Goal: Communication & Community: Answer question/provide support

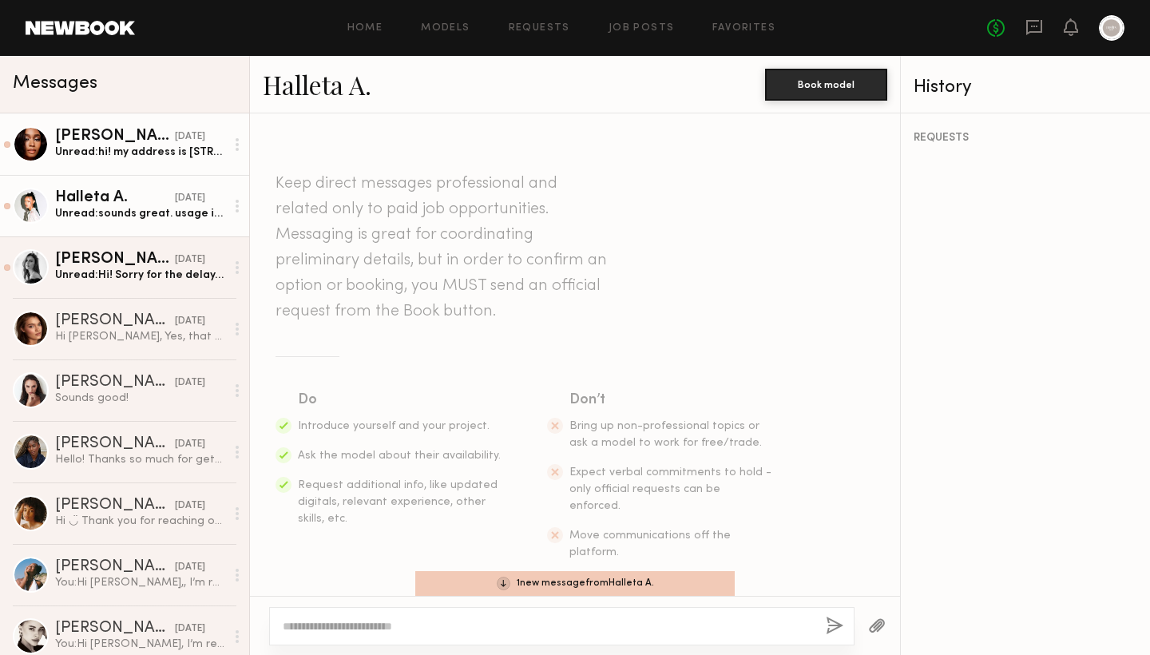
click at [152, 149] on div "Unread: hi! my address is 70 N deerfoot circle spring, tx 77380 $150 for organi…" at bounding box center [140, 152] width 170 height 15
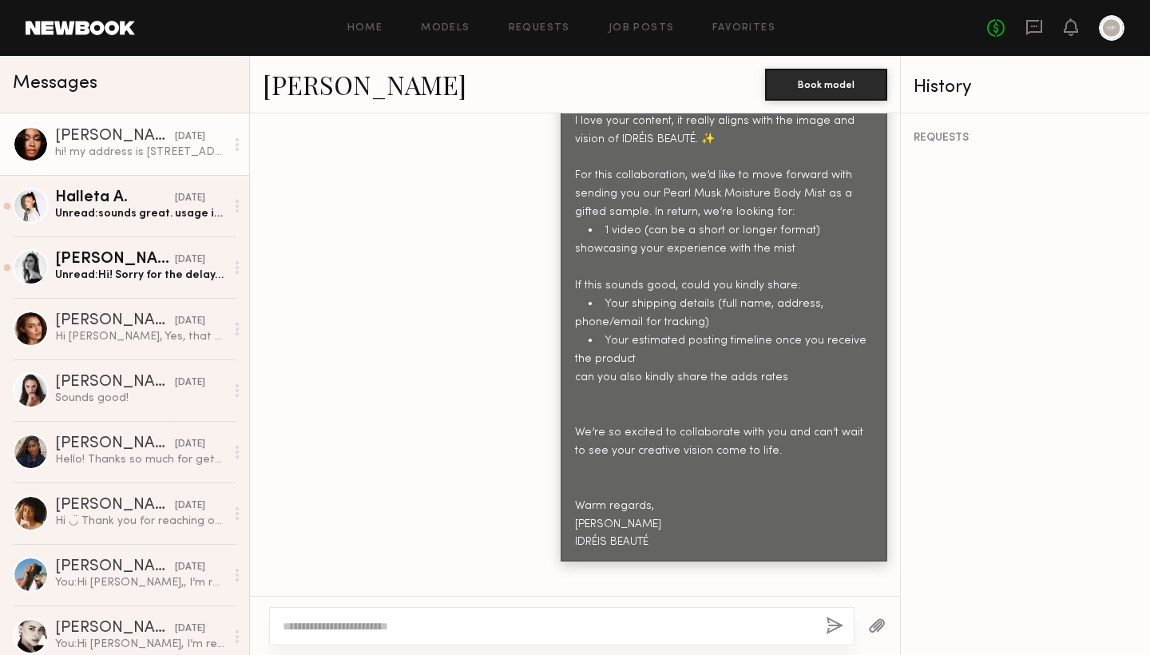
scroll to position [1473, 0]
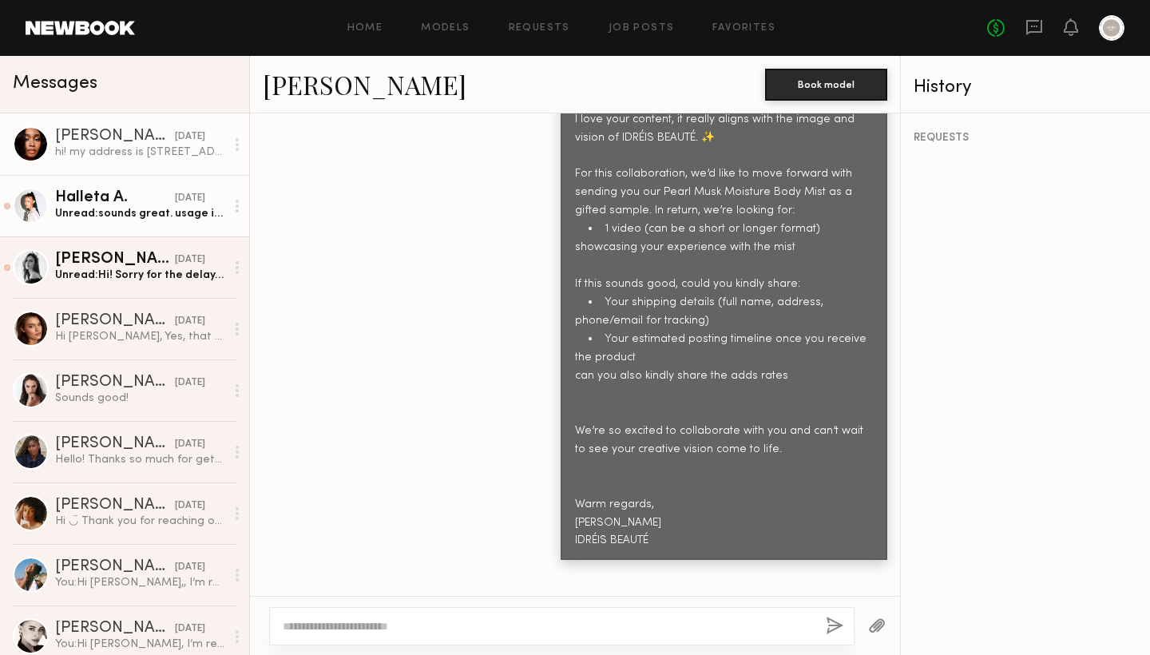
click at [152, 205] on div "Halleta A. 08/27/2025 Unread: sounds great. usage is $350 for 6 months!" at bounding box center [140, 205] width 170 height 31
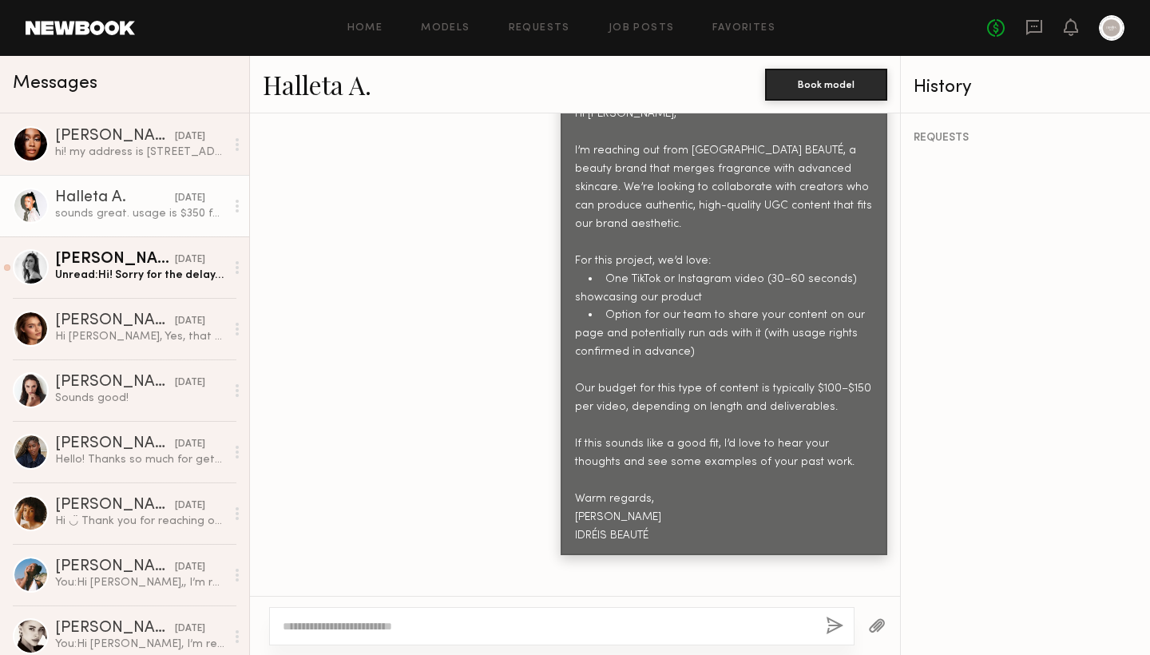
scroll to position [28, 0]
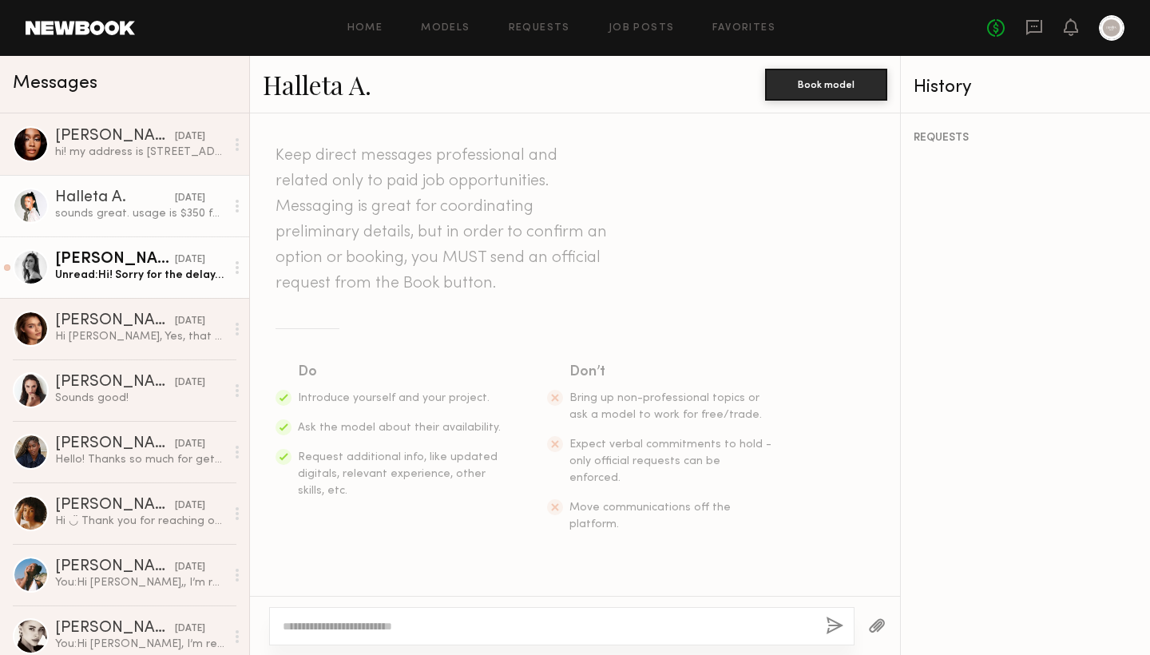
click at [109, 283] on link "Leah M. 08/22/2025 Unread: Hi! Sorry for the delay, here’s my info! I can’t wai…" at bounding box center [124, 266] width 249 height 61
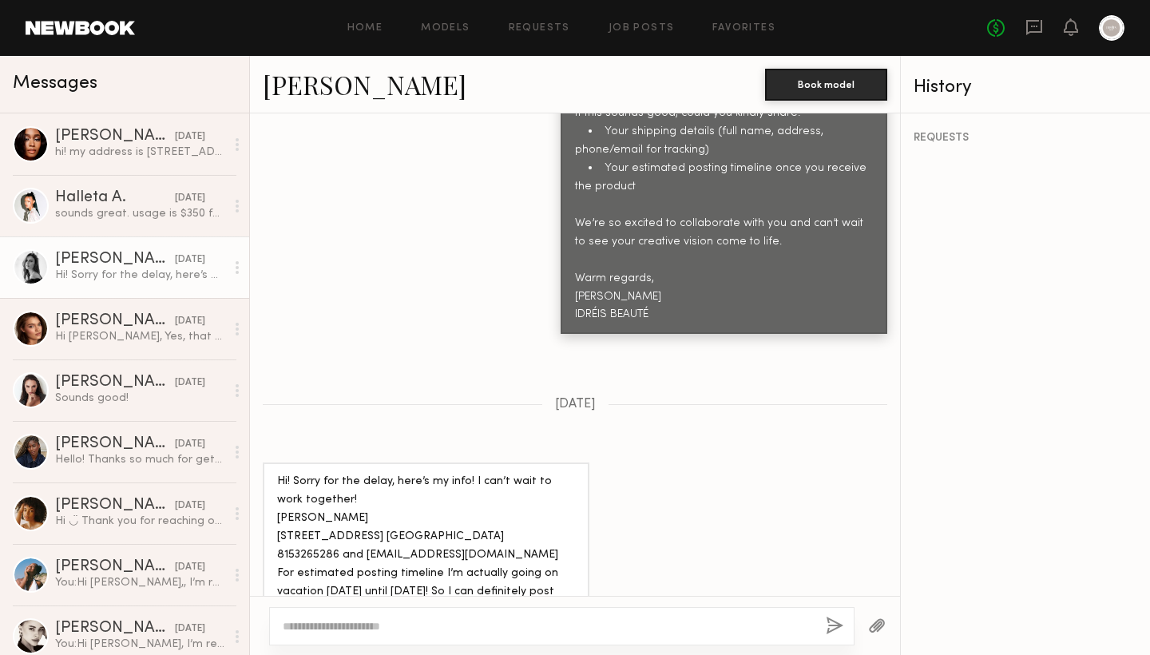
scroll to position [1846, 0]
click at [43, 269] on div at bounding box center [31, 267] width 36 height 36
click at [304, 96] on link "Leah M." at bounding box center [365, 84] width 204 height 34
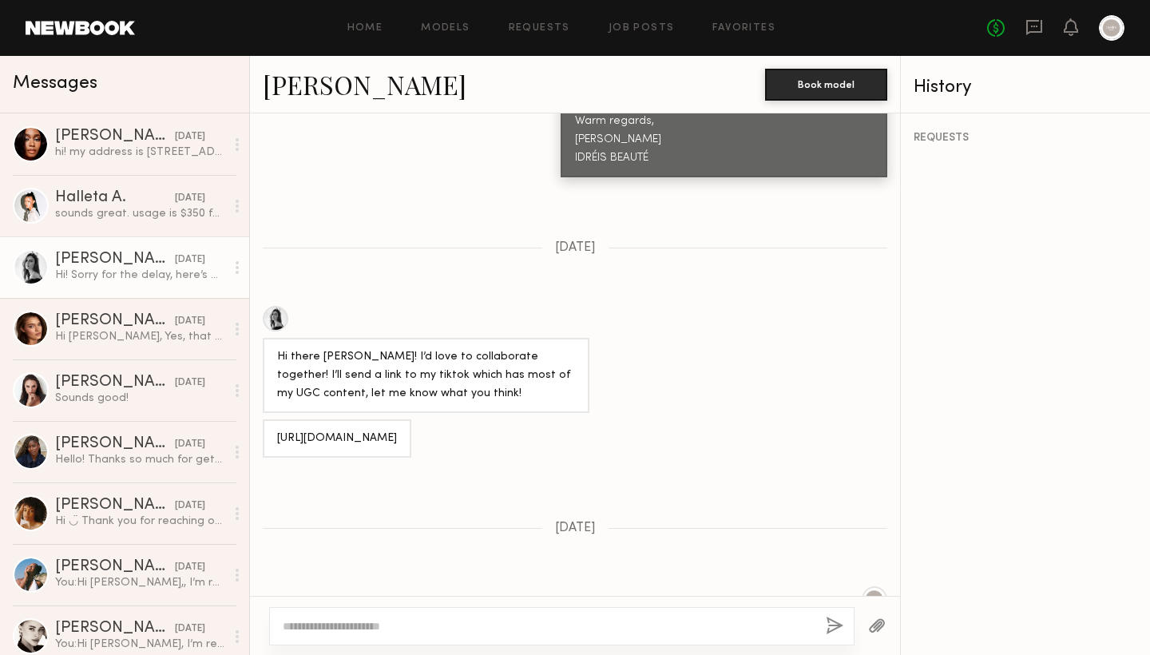
scroll to position [1093, 0]
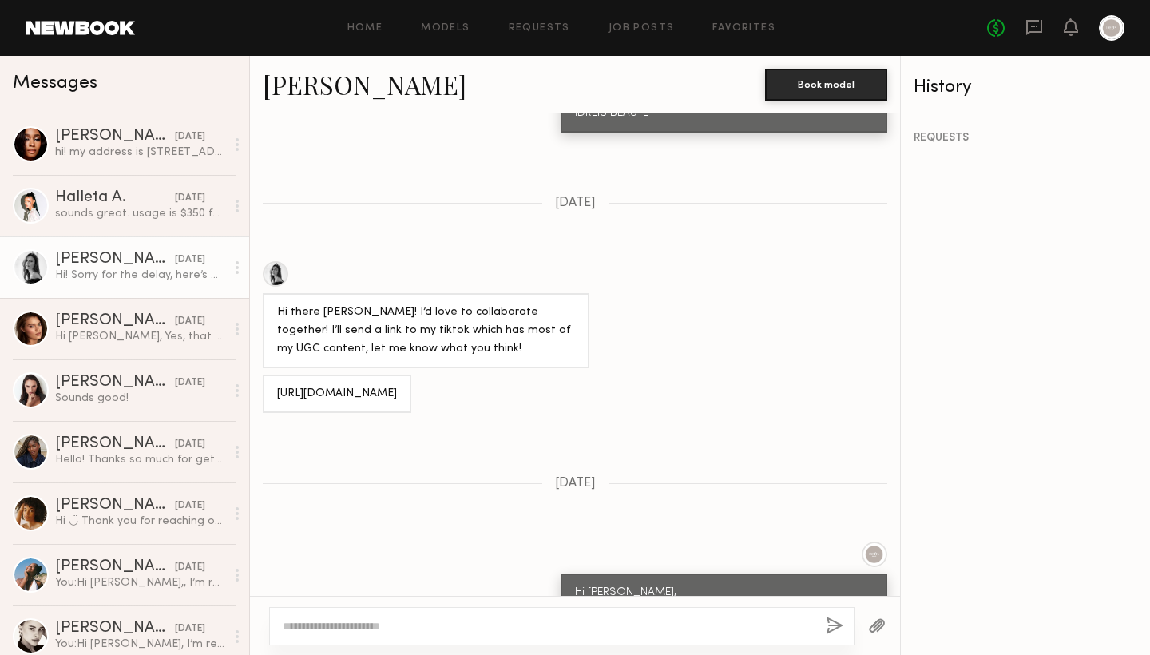
drag, startPoint x: 367, startPoint y: 338, endPoint x: 264, endPoint y: 320, distance: 104.5
click at [264, 375] on div "https://www.tiktok.com/@leahkmorris?_t=ZP-8z0ikF7rz38&_r=1" at bounding box center [337, 394] width 149 height 38
copy div "https://www.tiktok.com/@leahkmorris?_t=ZP-8z0ikF7rz38&_r=1"
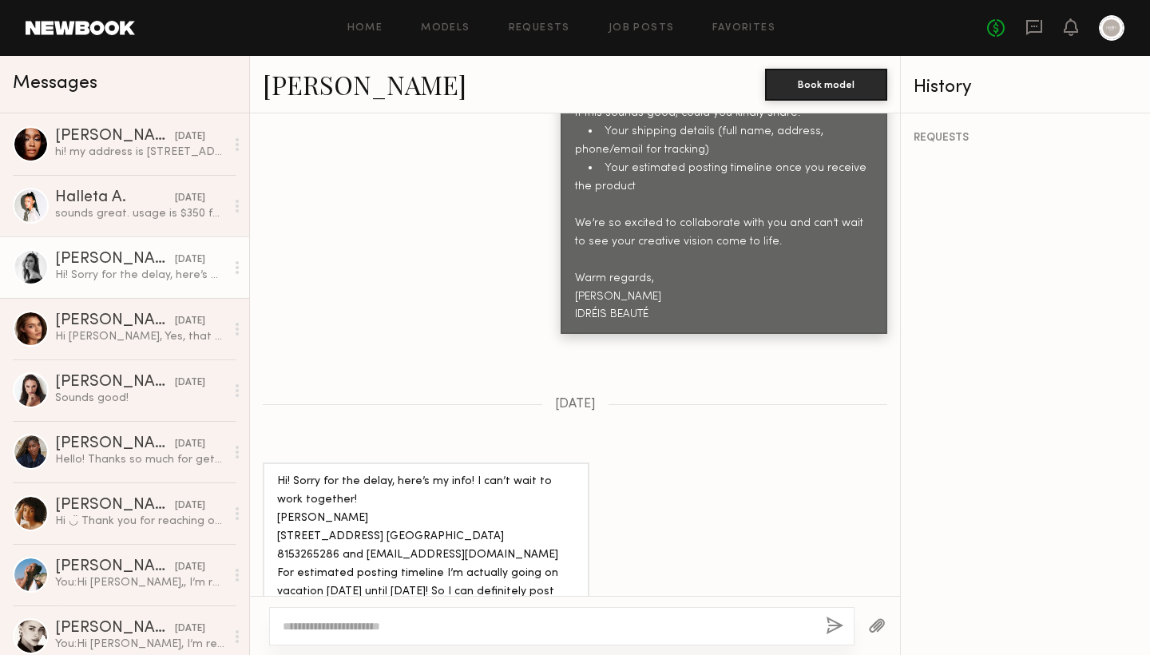
scroll to position [1846, 0]
click at [443, 617] on div at bounding box center [561, 626] width 585 height 38
type textarea "*"
type textarea "**********"
click at [832, 631] on button "button" at bounding box center [835, 627] width 18 height 20
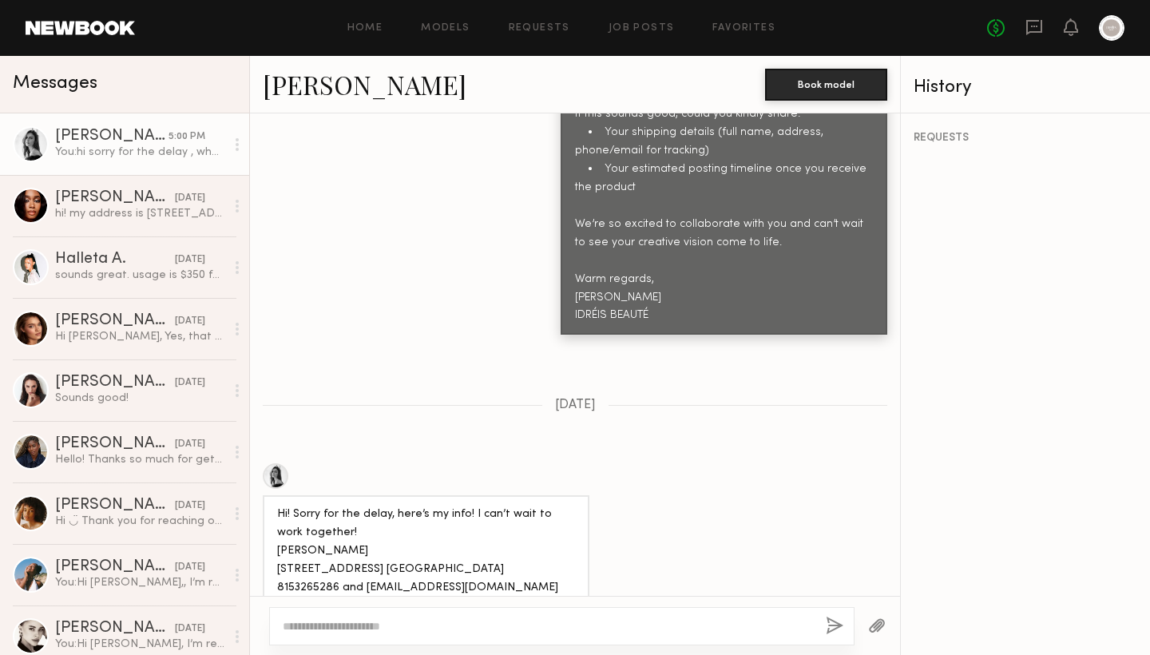
scroll to position [2167, 0]
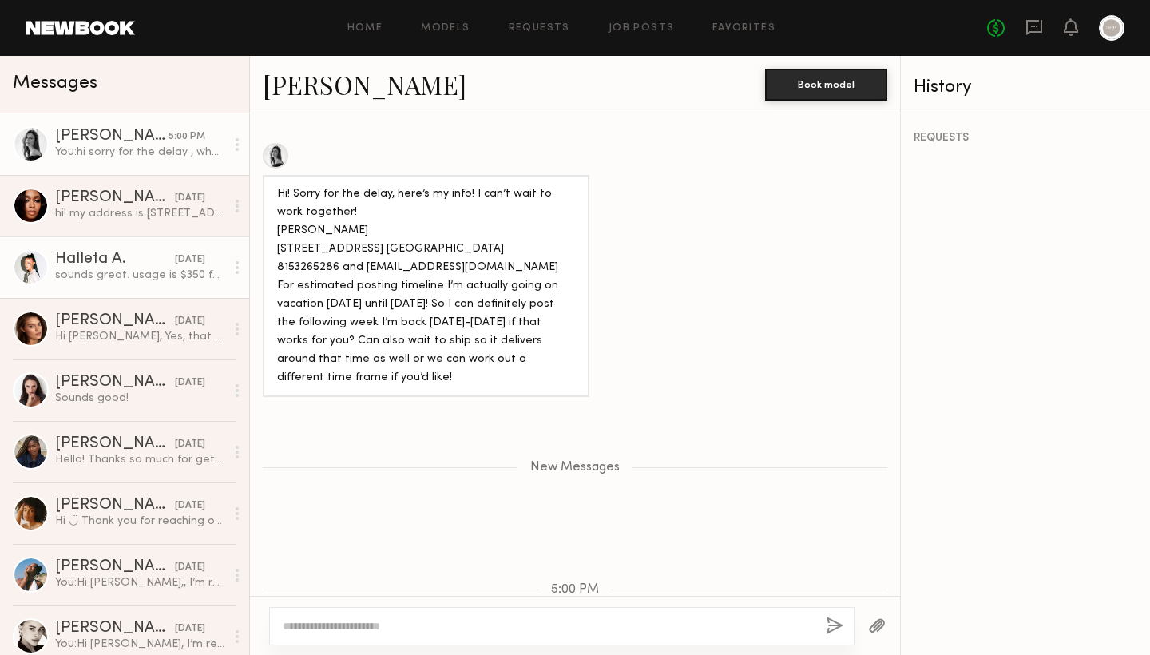
click at [140, 254] on div "Halleta A." at bounding box center [115, 260] width 120 height 16
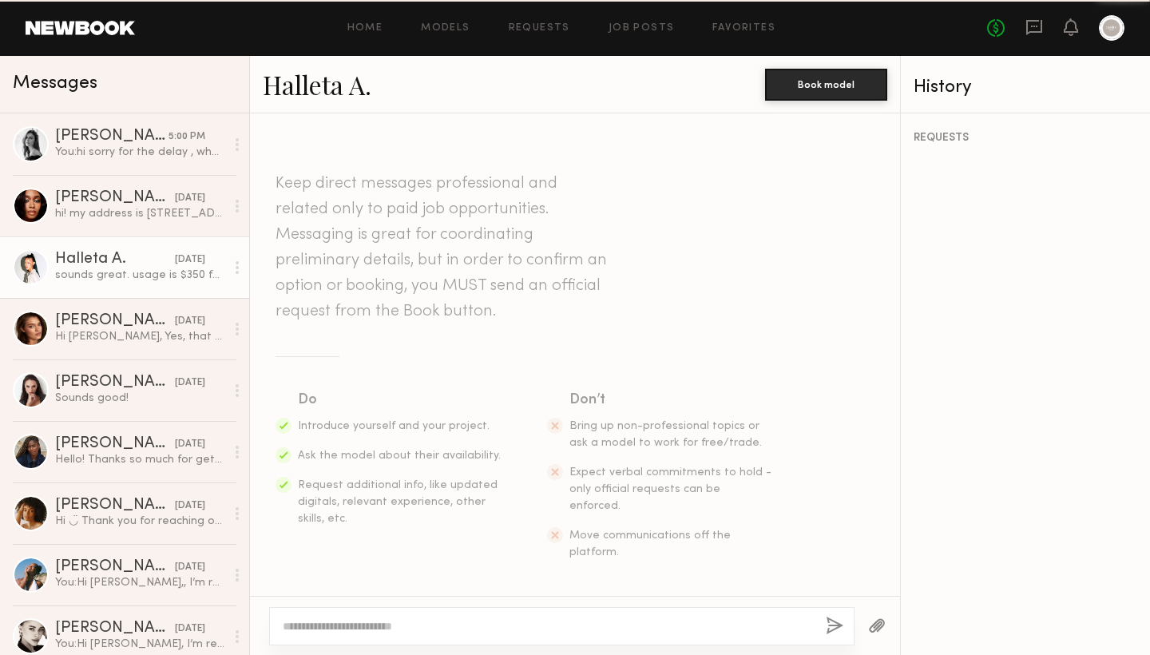
scroll to position [1849, 0]
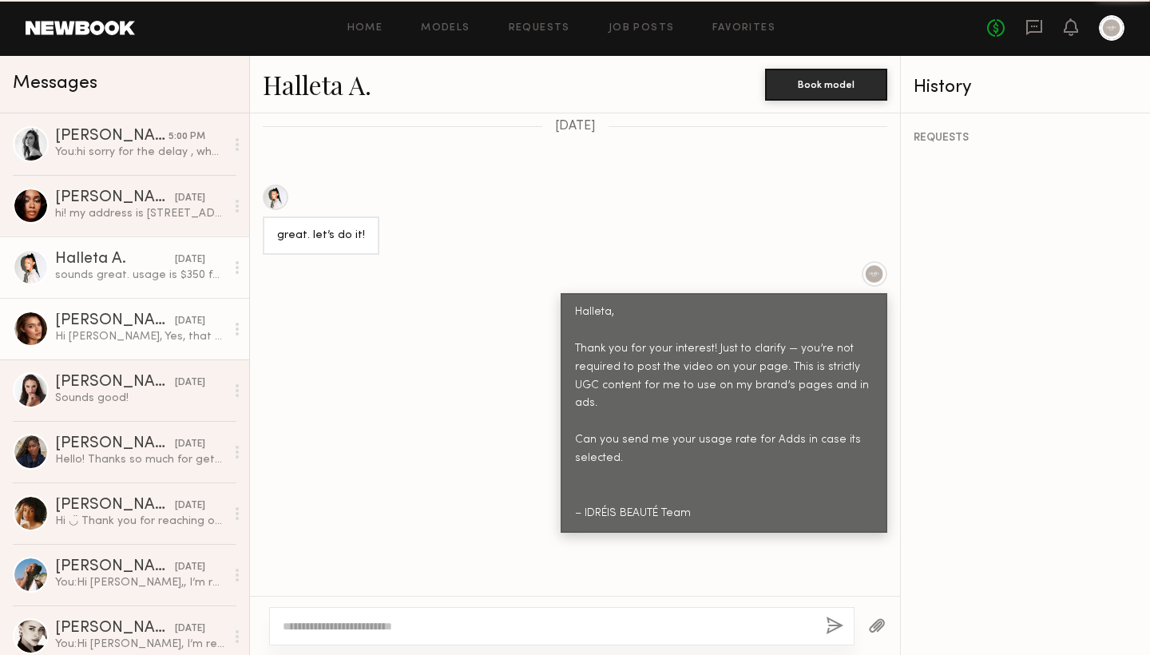
click at [140, 323] on div "Oleksa K." at bounding box center [115, 321] width 120 height 16
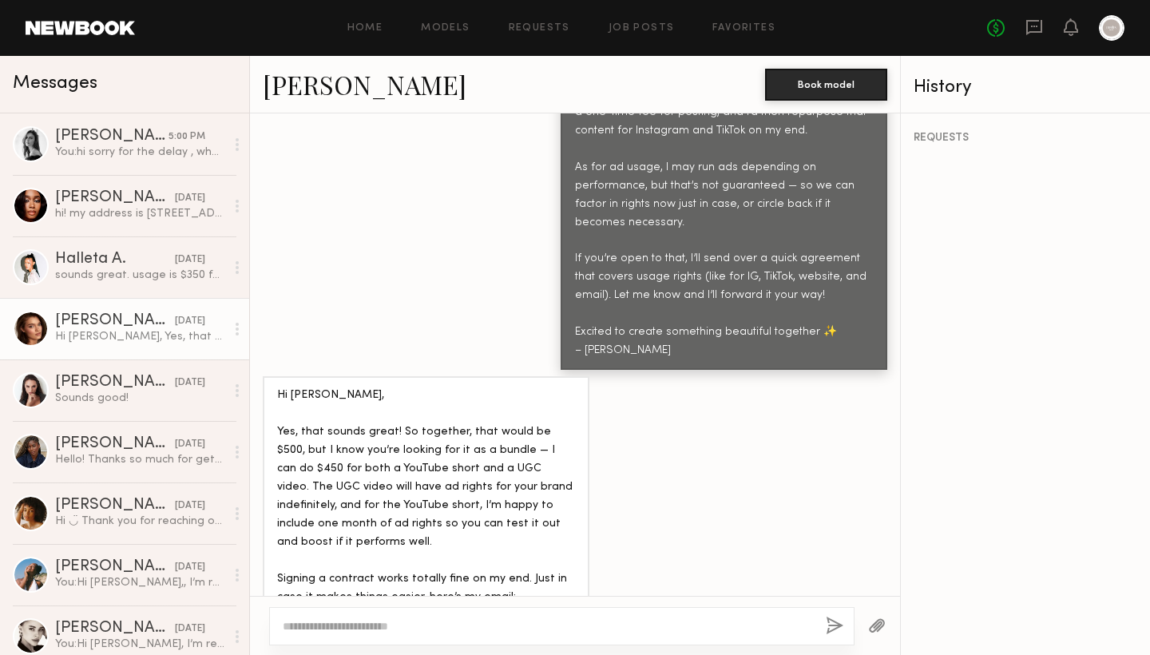
scroll to position [2903, 0]
click at [359, 613] on div at bounding box center [561, 626] width 585 height 38
click at [312, 642] on div at bounding box center [561, 626] width 585 height 38
click at [314, 625] on textarea at bounding box center [548, 626] width 530 height 16
type textarea "*"
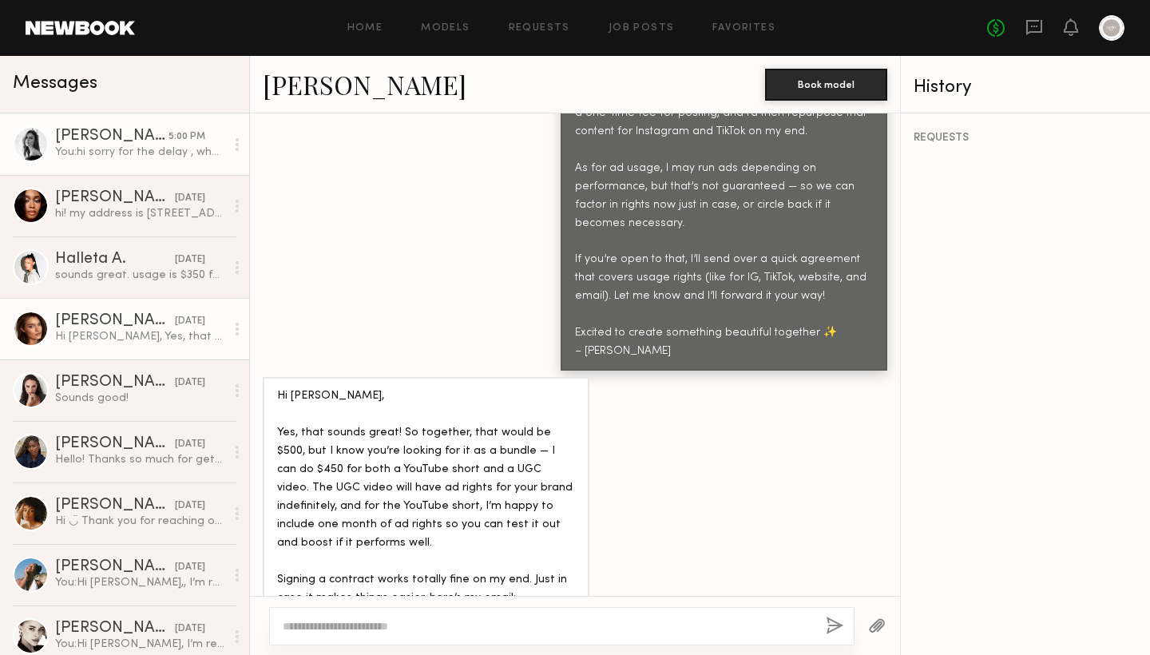
click at [136, 167] on link "Leah M. 5:00 PM You: hi sorry for the delay , what is the rate" at bounding box center [124, 143] width 249 height 61
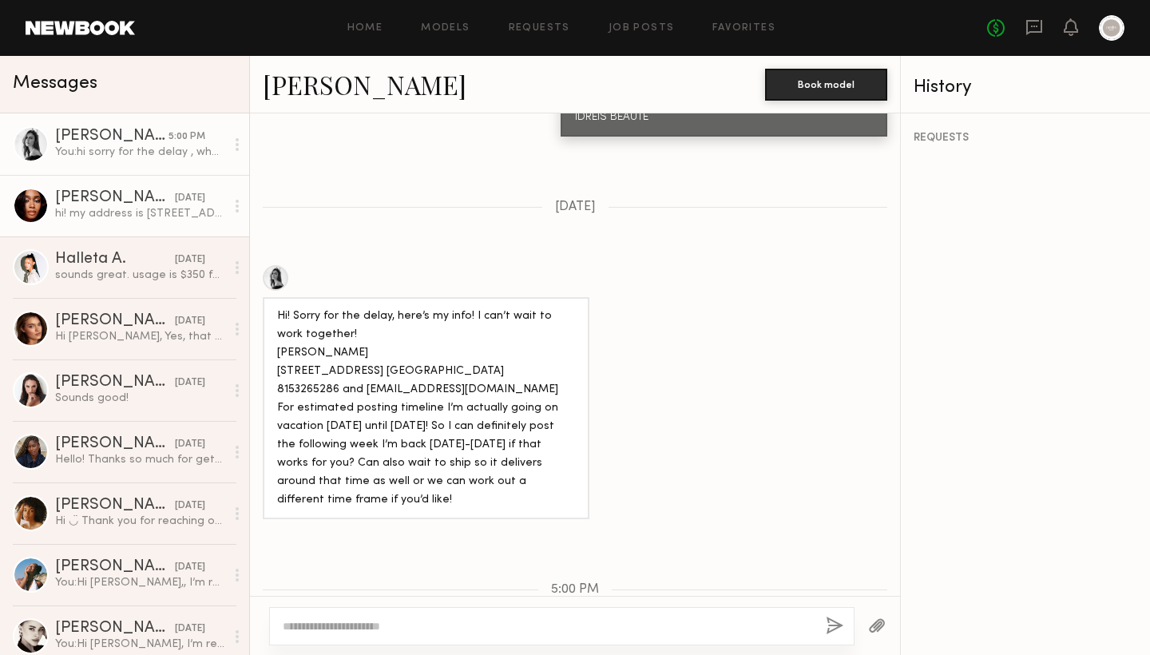
click at [128, 211] on div "hi! my address is 70 N deerfoot circle spring, tx 77380 $150 for organic postin…" at bounding box center [140, 213] width 170 height 15
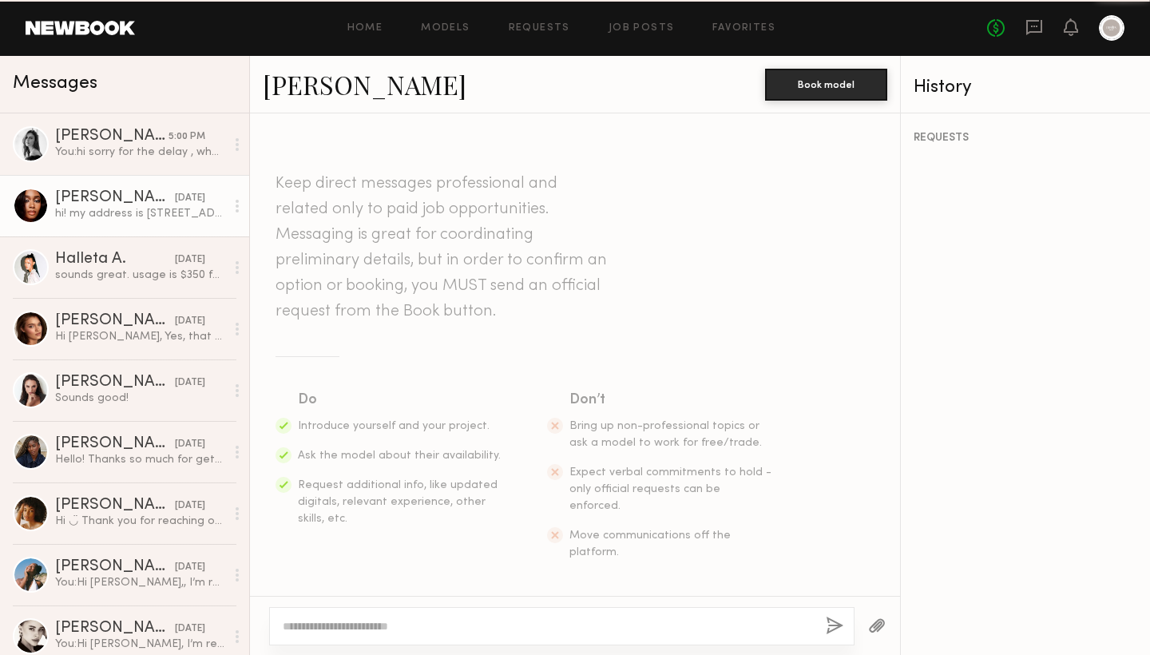
scroll to position [1592, 0]
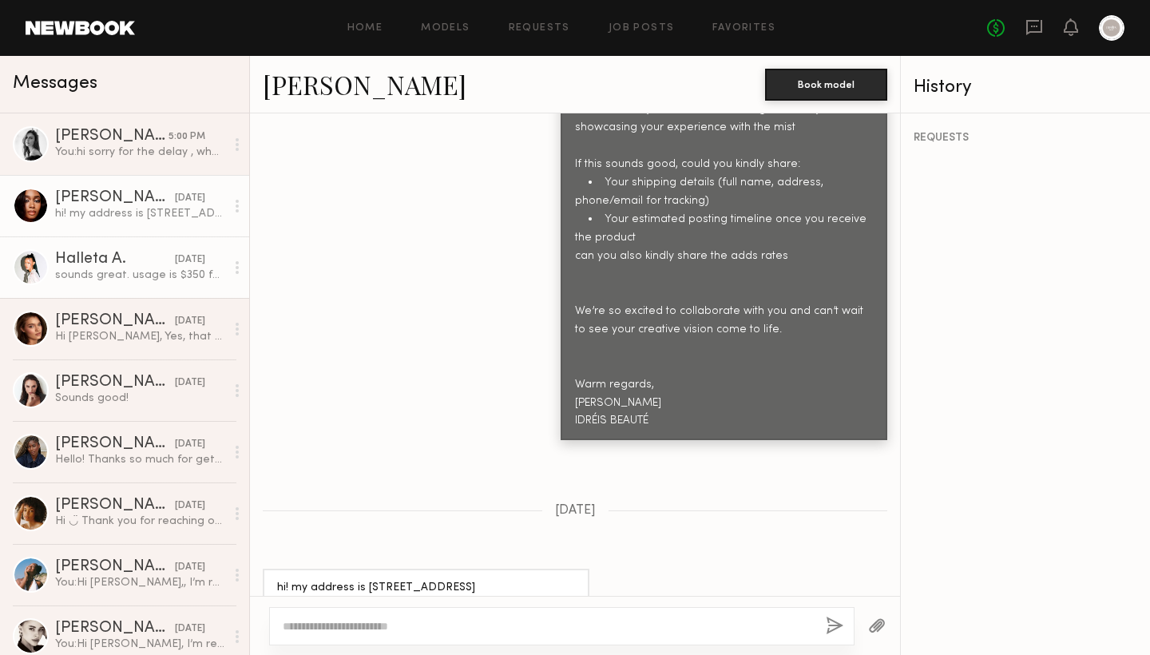
click at [133, 297] on link "Halleta A. 08/27/2025 sounds great. usage is $350 for 6 months!" at bounding box center [124, 266] width 249 height 61
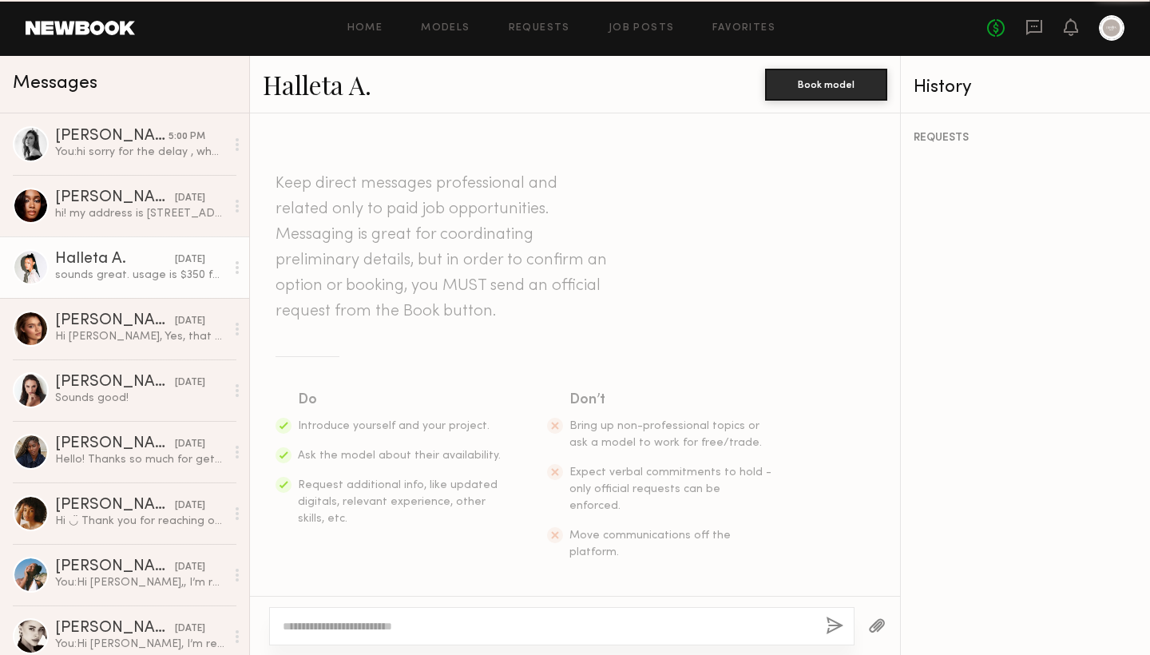
scroll to position [1849, 0]
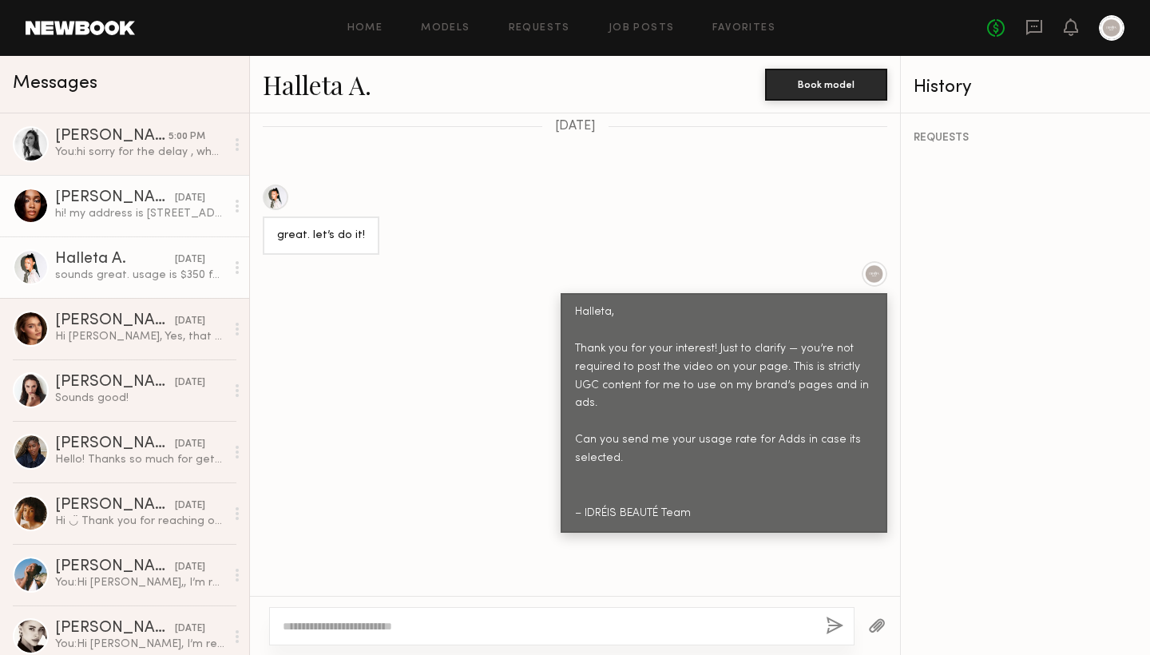
click at [136, 224] on link "Jordin W. 08/29/2025 hi! my address is 70 N deerfoot circle spring, tx 77380 $1…" at bounding box center [124, 205] width 249 height 61
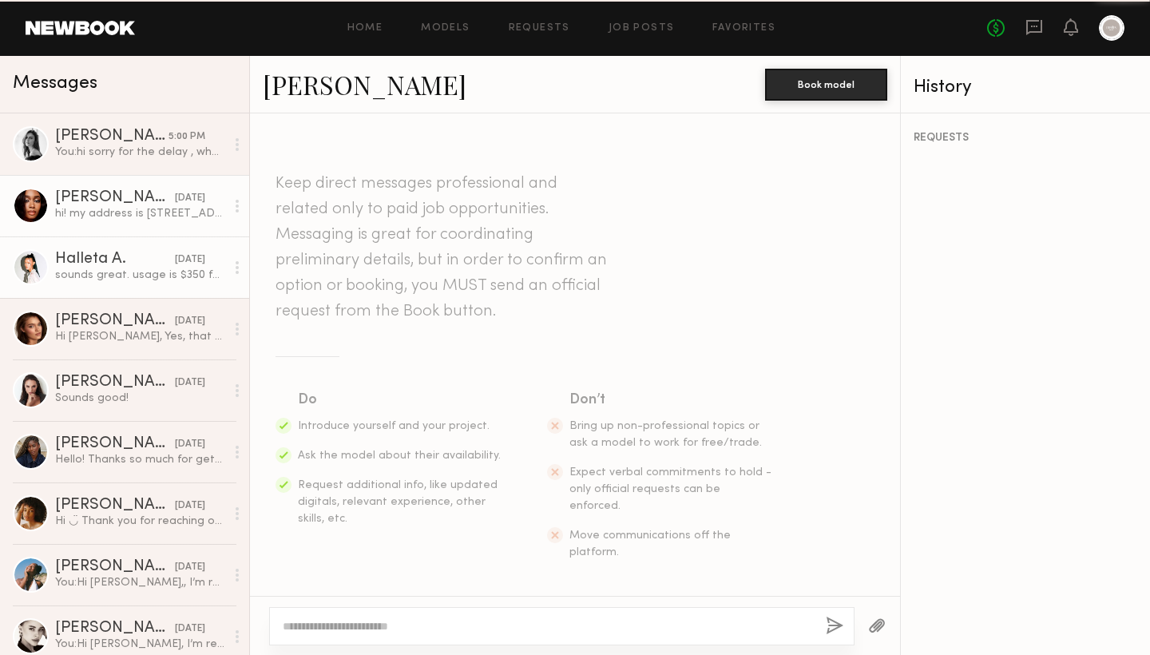
scroll to position [1592, 0]
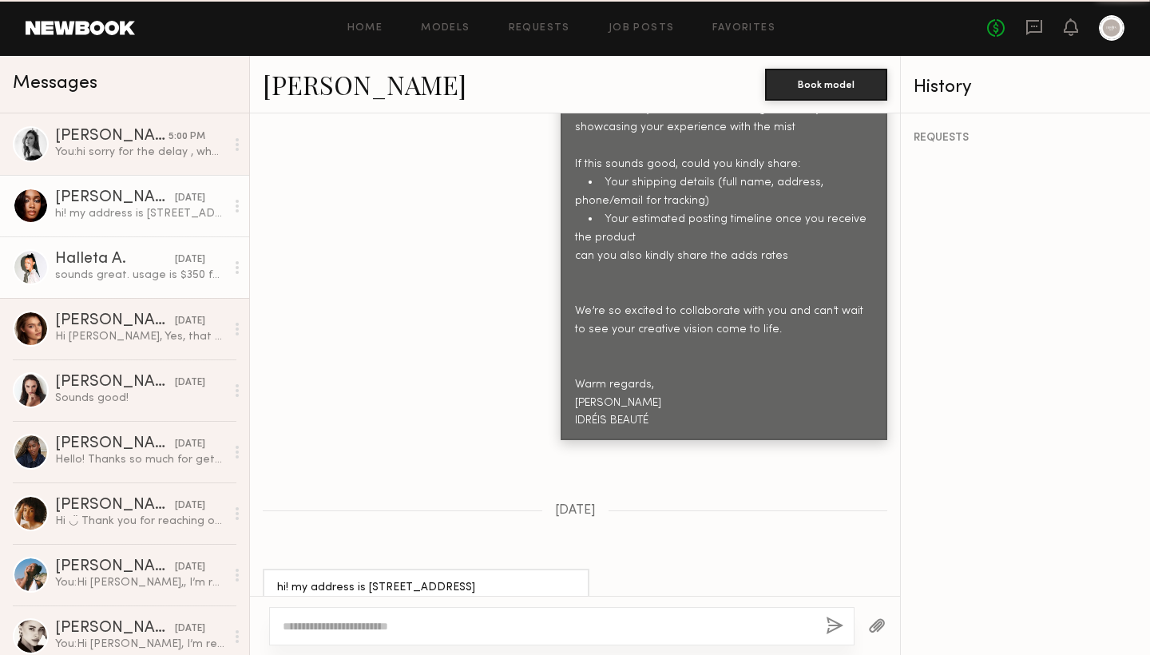
click at [140, 261] on div "Halleta A." at bounding box center [115, 260] width 120 height 16
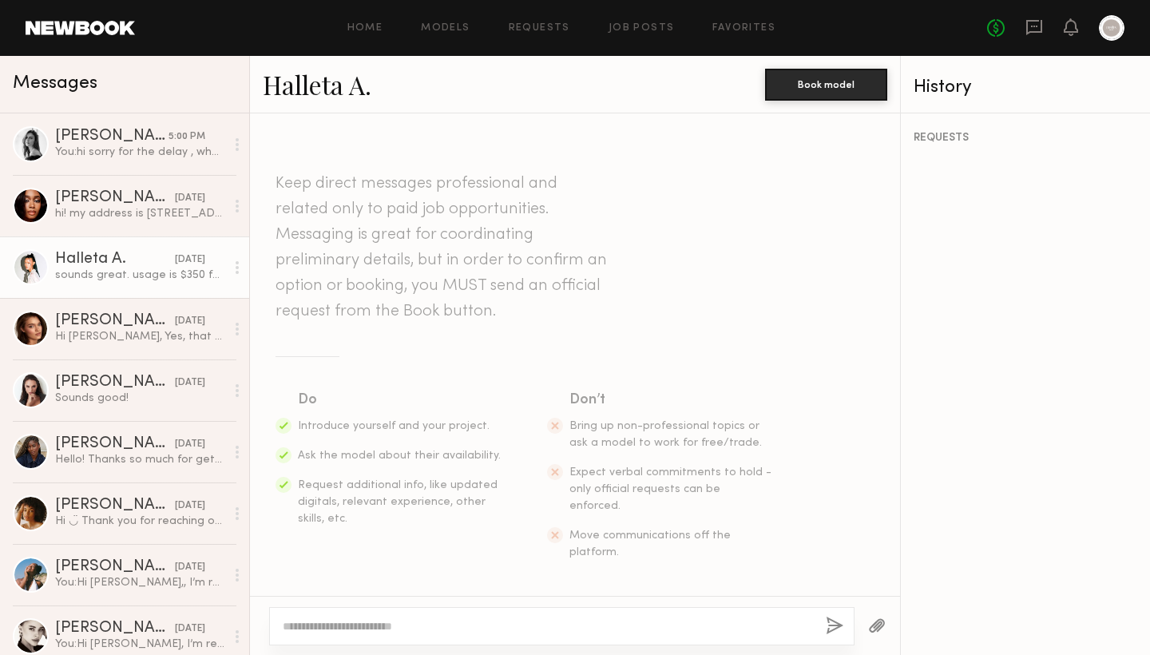
scroll to position [1849, 0]
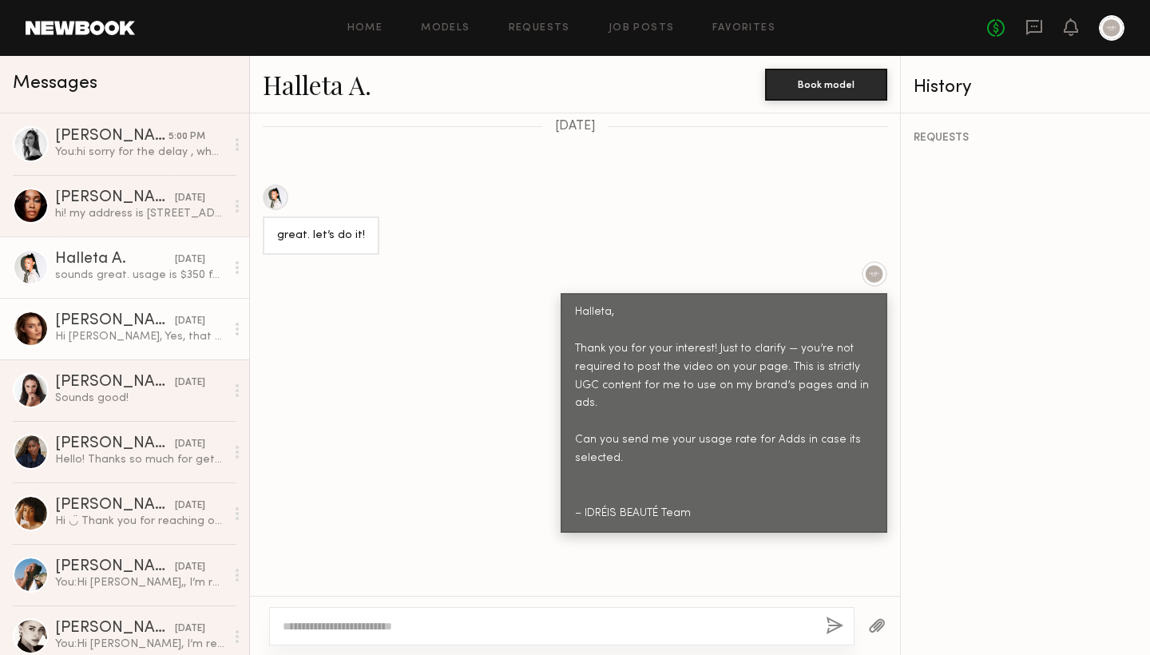
click at [143, 327] on div "Oleksa K." at bounding box center [115, 321] width 120 height 16
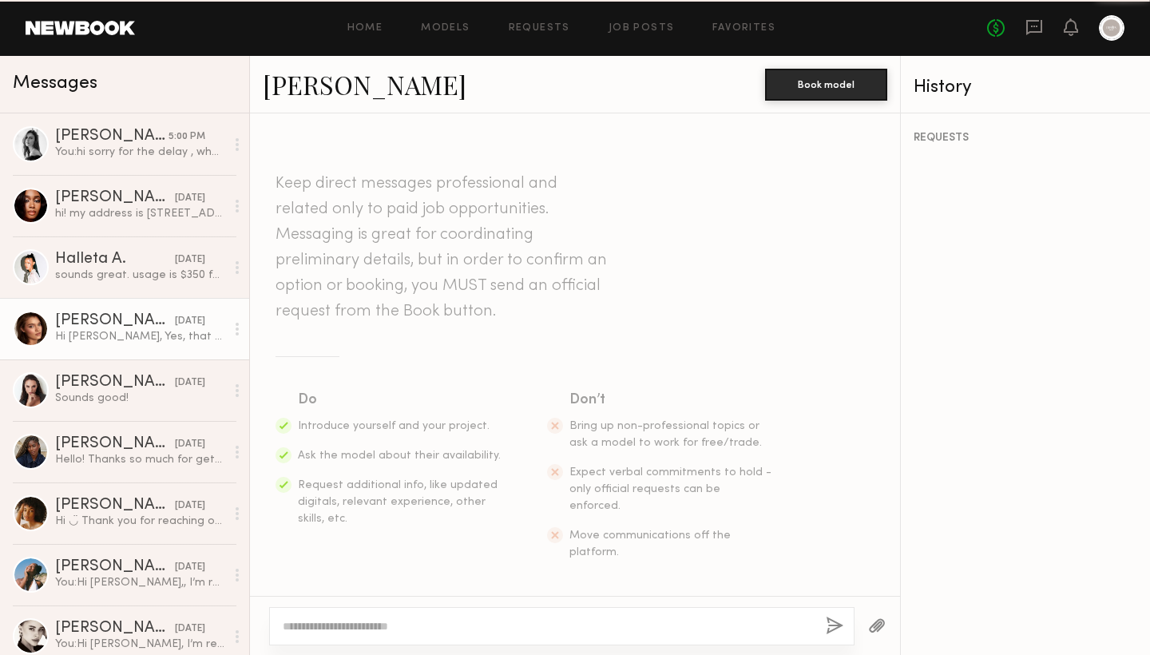
scroll to position [2903, 0]
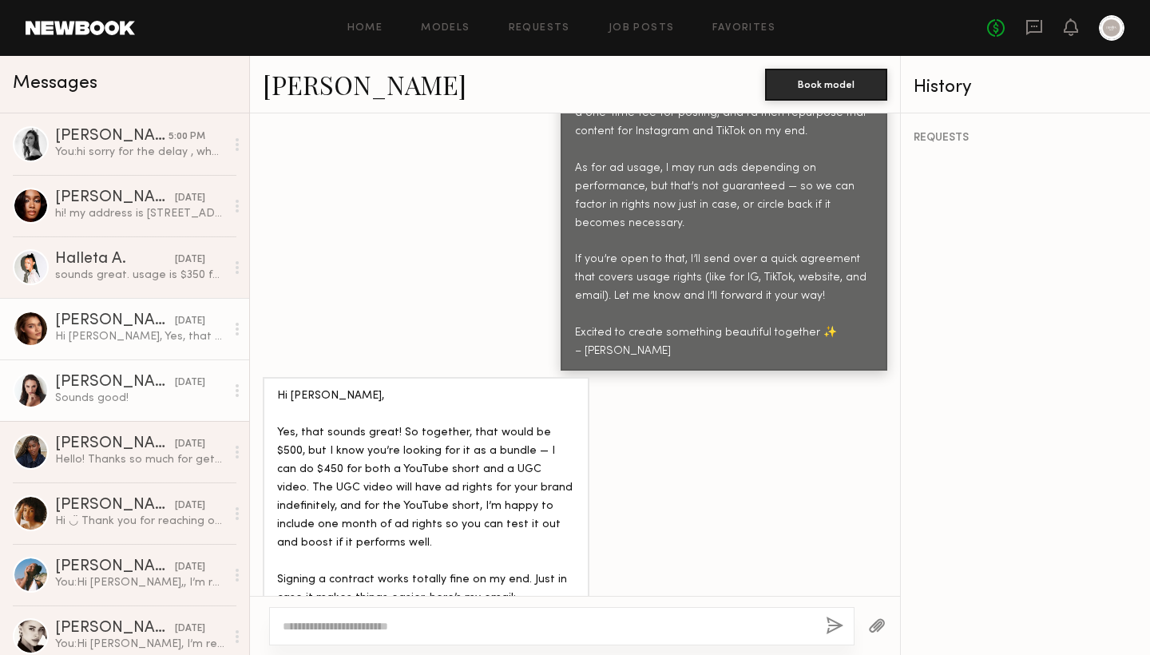
click at [152, 386] on div "Anastasiia S." at bounding box center [115, 383] width 120 height 16
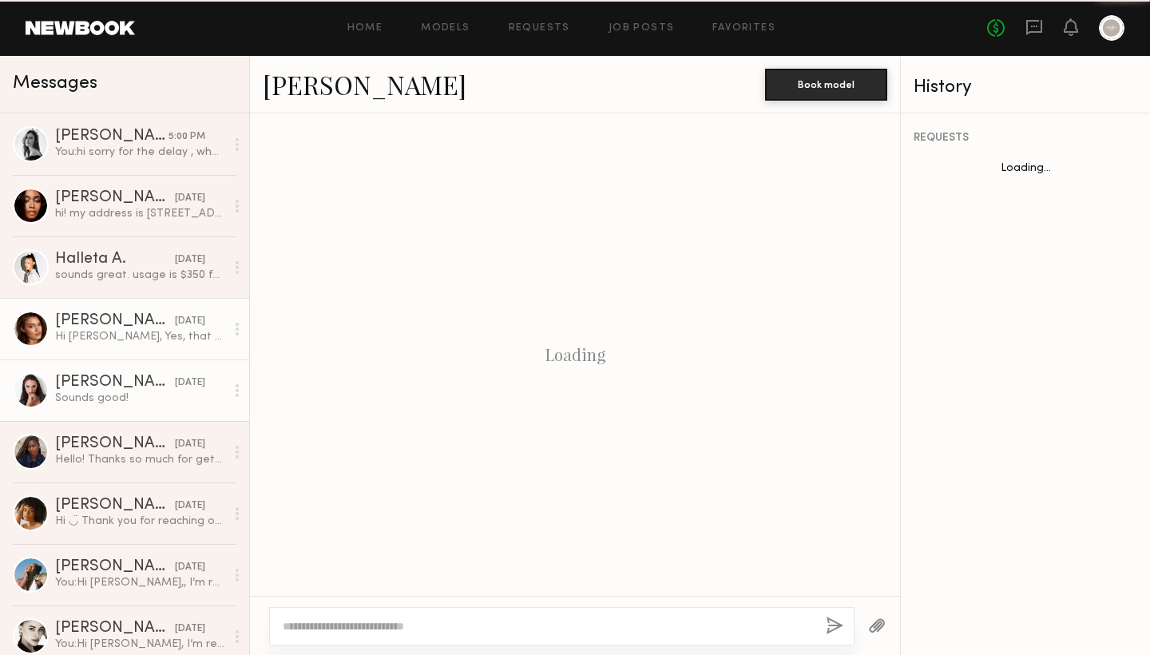
scroll to position [1409, 0]
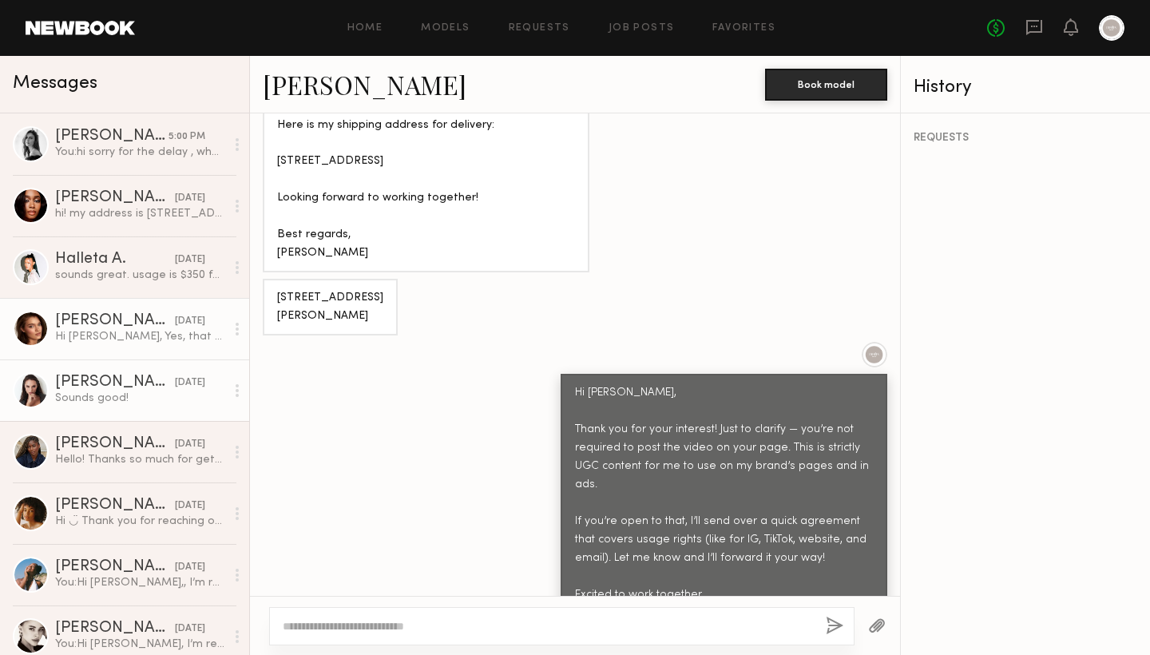
click at [148, 326] on div "Oleksa K." at bounding box center [115, 321] width 120 height 16
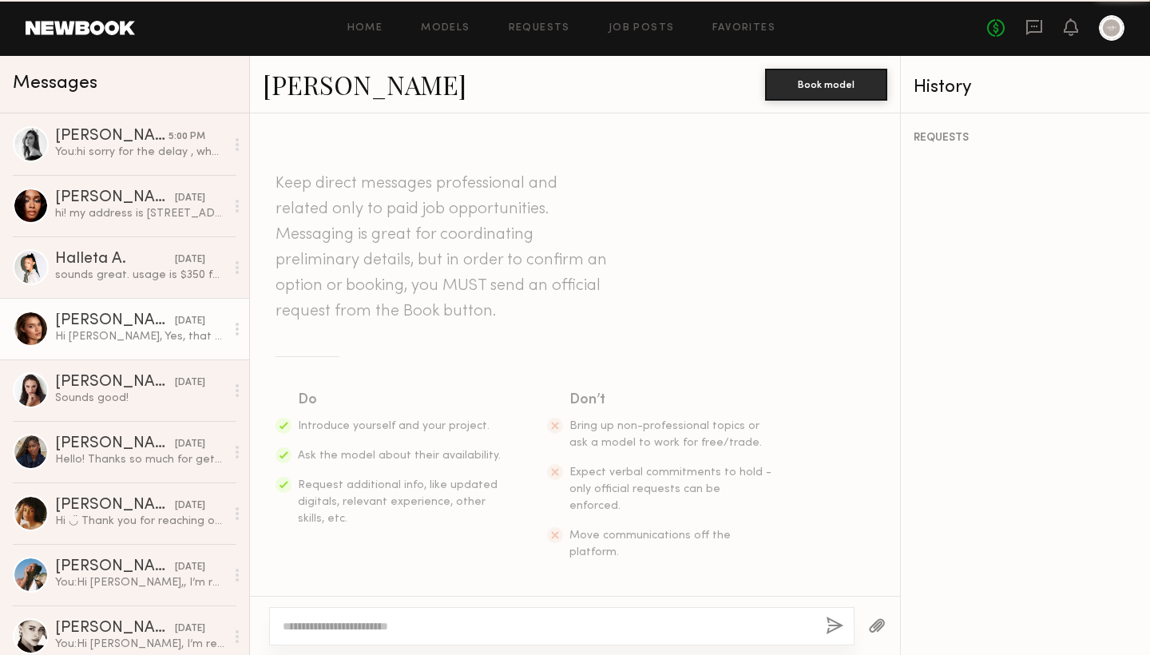
scroll to position [2903, 0]
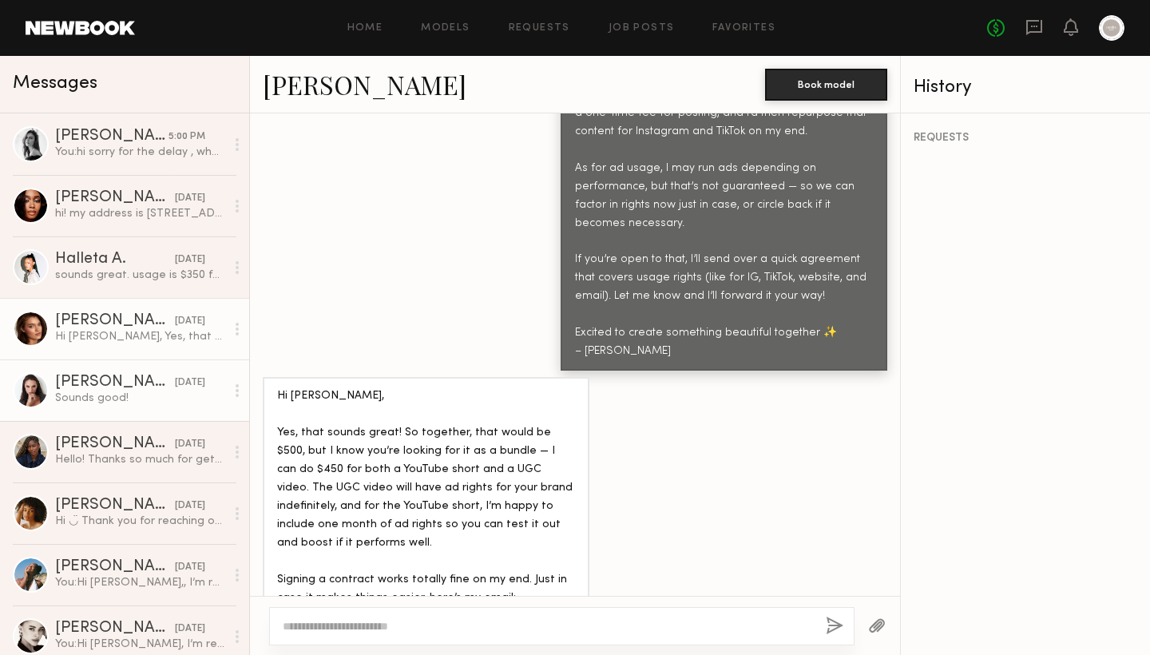
click at [153, 371] on link "Anastasiia S. 08/21/2025 Sounds good!" at bounding box center [124, 389] width 249 height 61
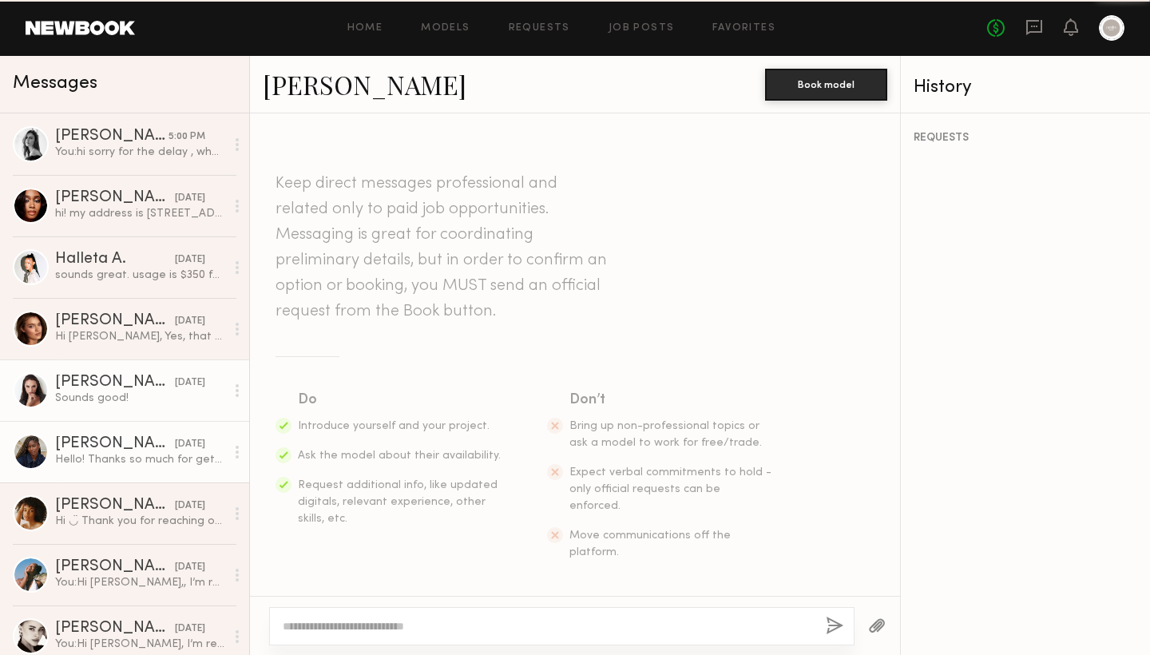
scroll to position [1409, 0]
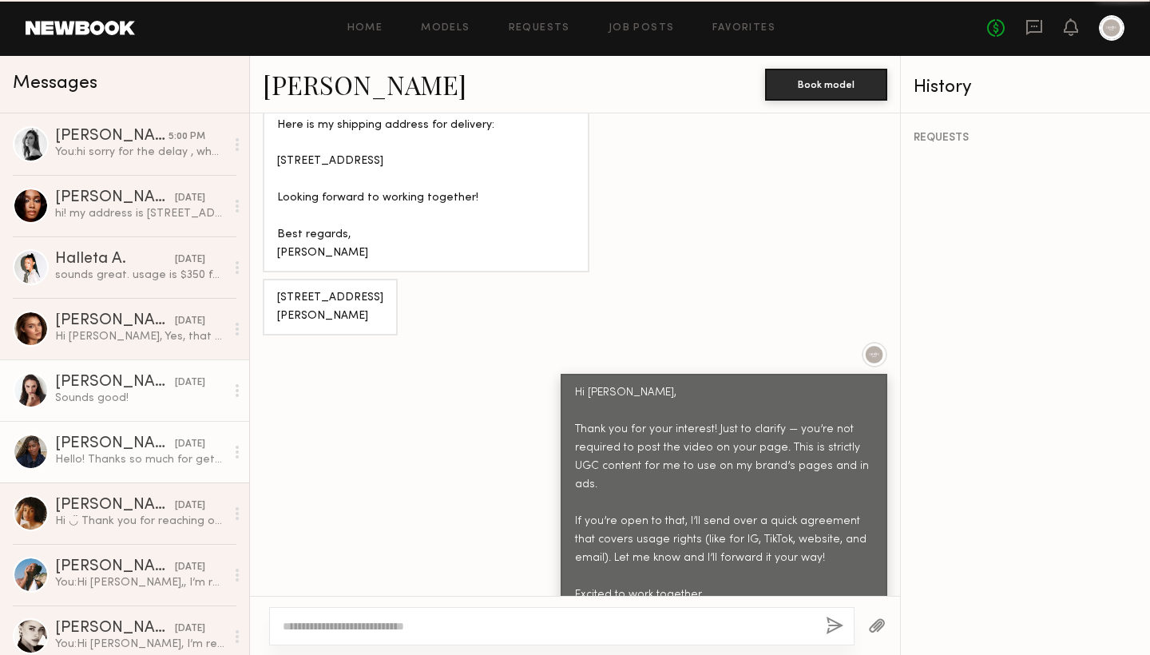
click at [145, 460] on div "Hello! Thanks so much for getting back to me! This sounds great 🩷 I would love …" at bounding box center [140, 459] width 170 height 15
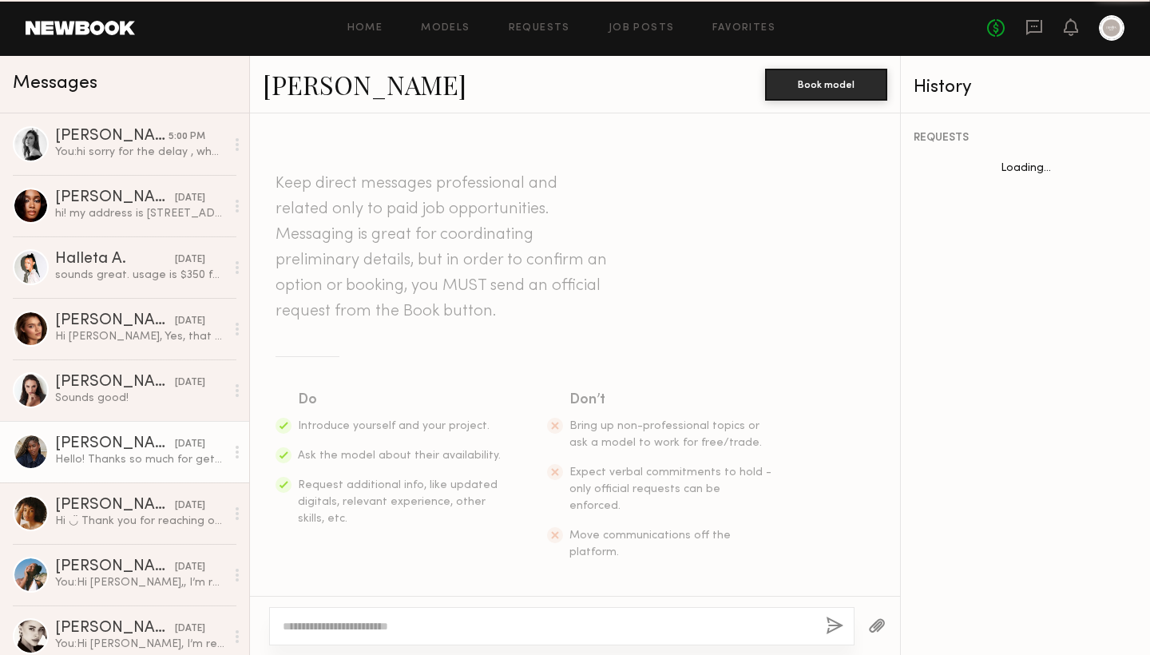
scroll to position [2593, 0]
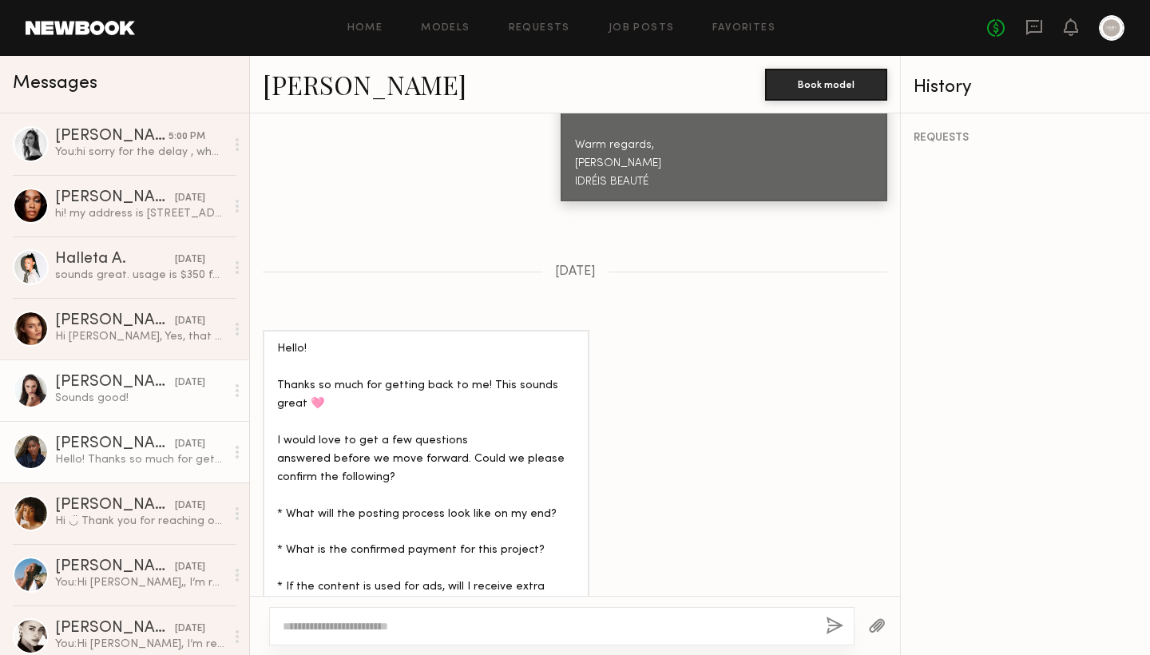
click at [184, 371] on link "Anastasiia S. 08/21/2025 Sounds good!" at bounding box center [124, 389] width 249 height 61
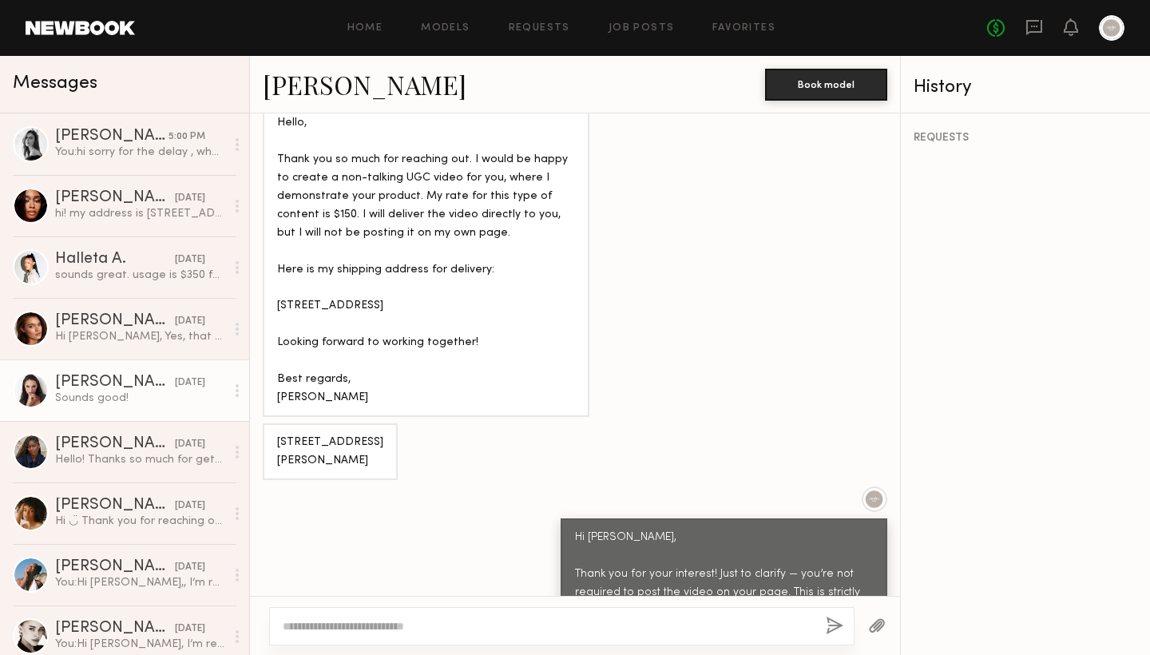
scroll to position [1337, 0]
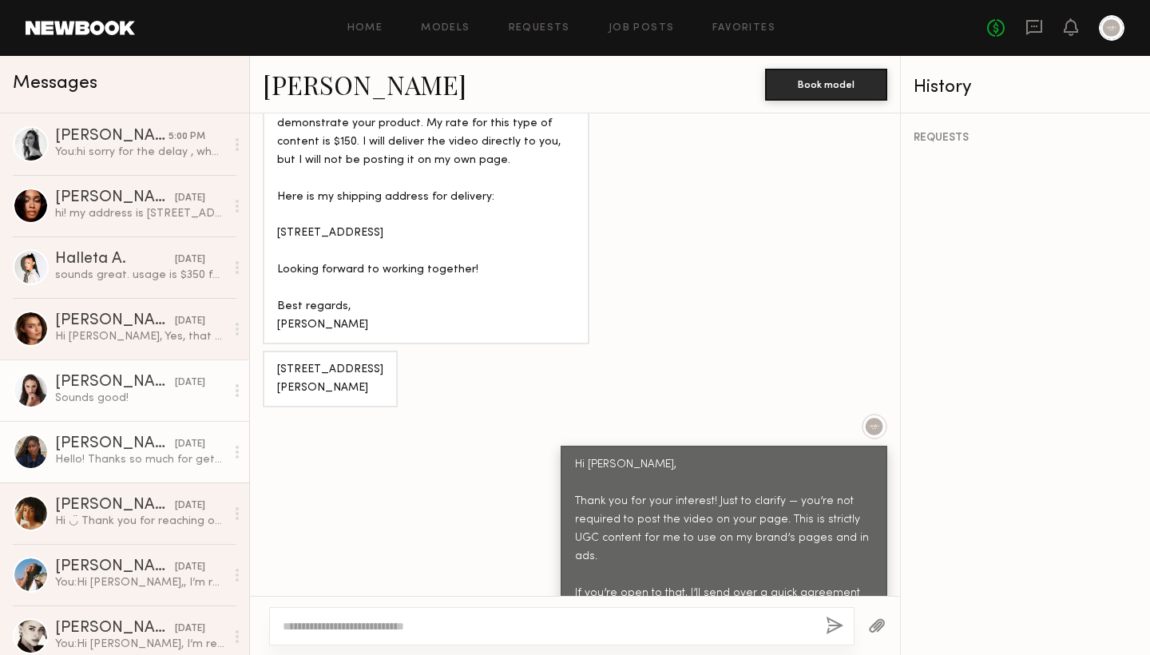
click at [141, 445] on div "Janell W." at bounding box center [115, 444] width 120 height 16
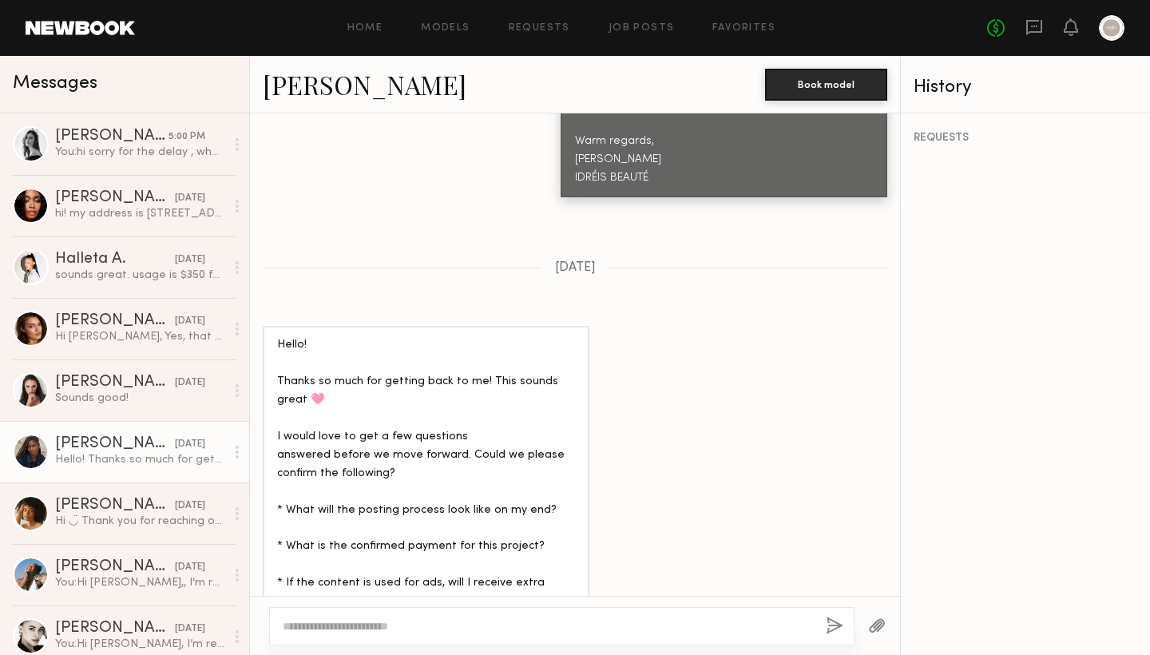
scroll to position [2593, 0]
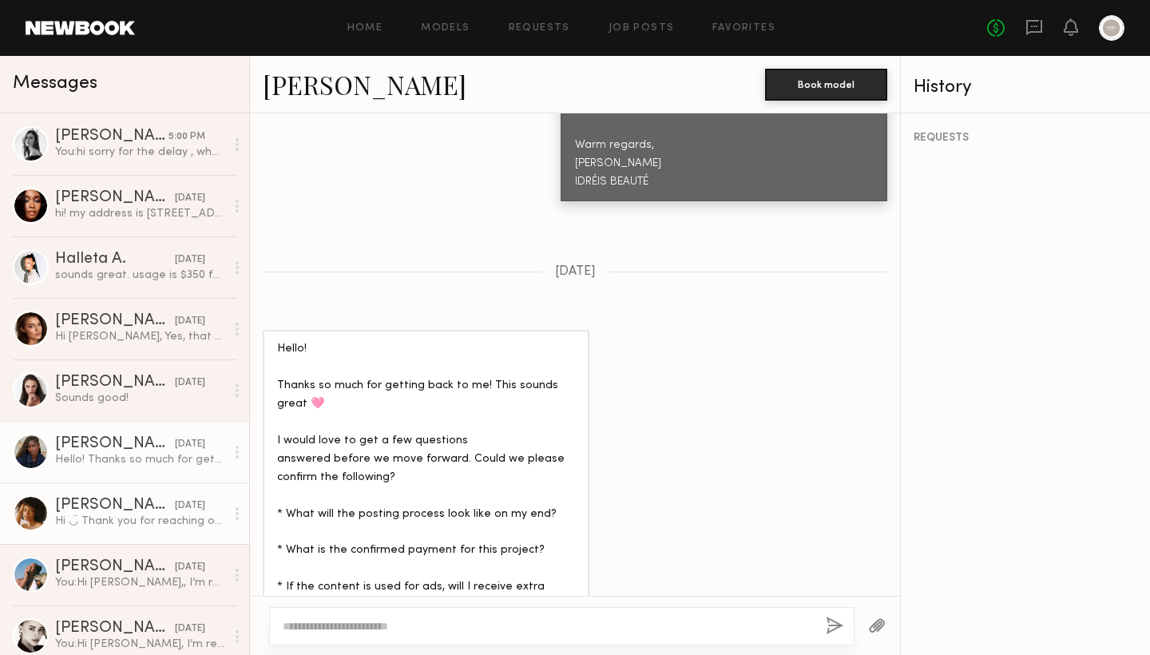
click at [133, 522] on div "Hi ◡̈ Thank you for reaching out. My rate for what you are looking for starts a…" at bounding box center [140, 521] width 170 height 15
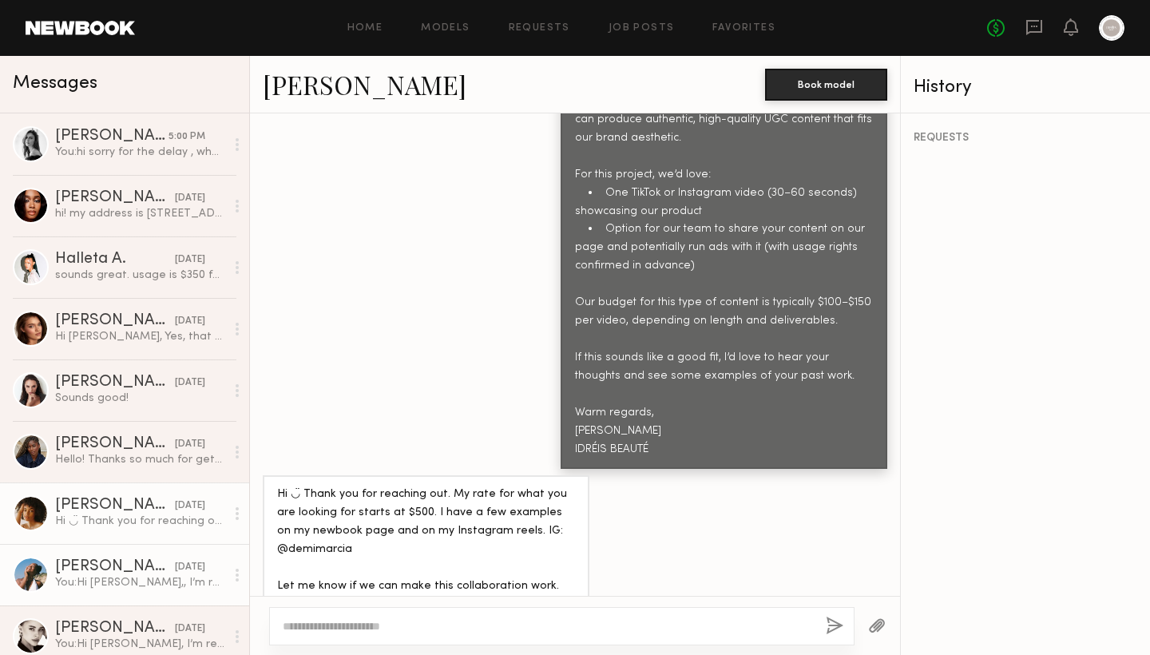
click at [140, 549] on link "Kimora R. 08/18/2025 You: Hi Kimora,, I’m reaching out from IDRÉIS BEAUTÉ, a be…" at bounding box center [124, 574] width 249 height 61
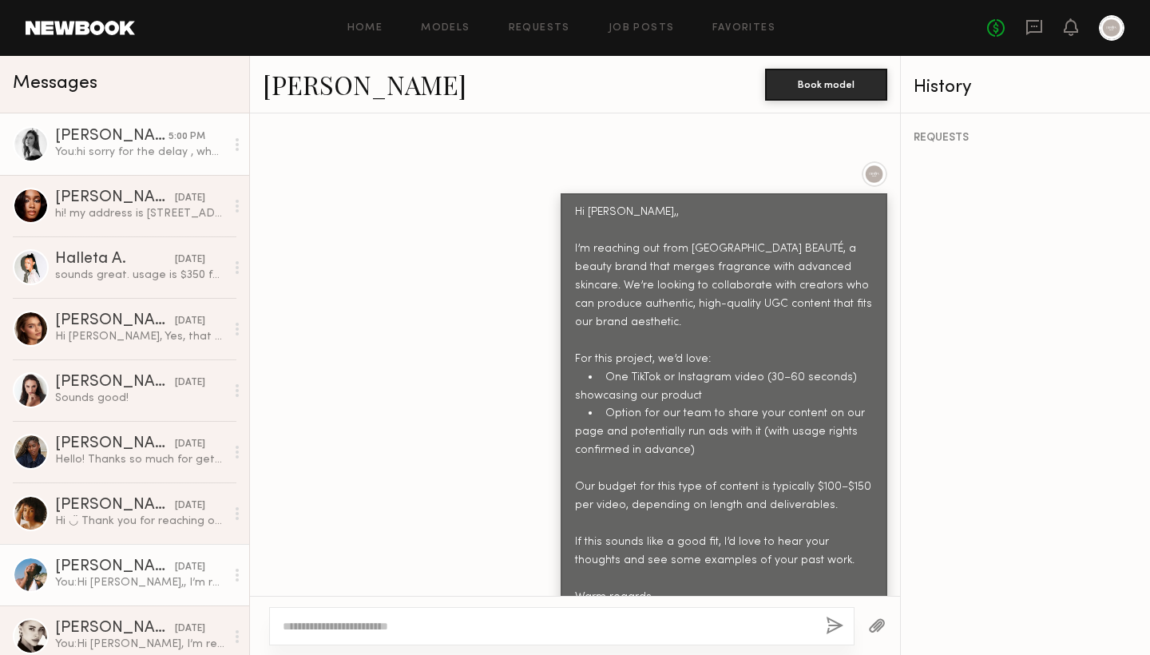
click at [141, 162] on link "Leah M. 5:00 PM You: hi sorry for the delay , what is the rate" at bounding box center [124, 143] width 249 height 61
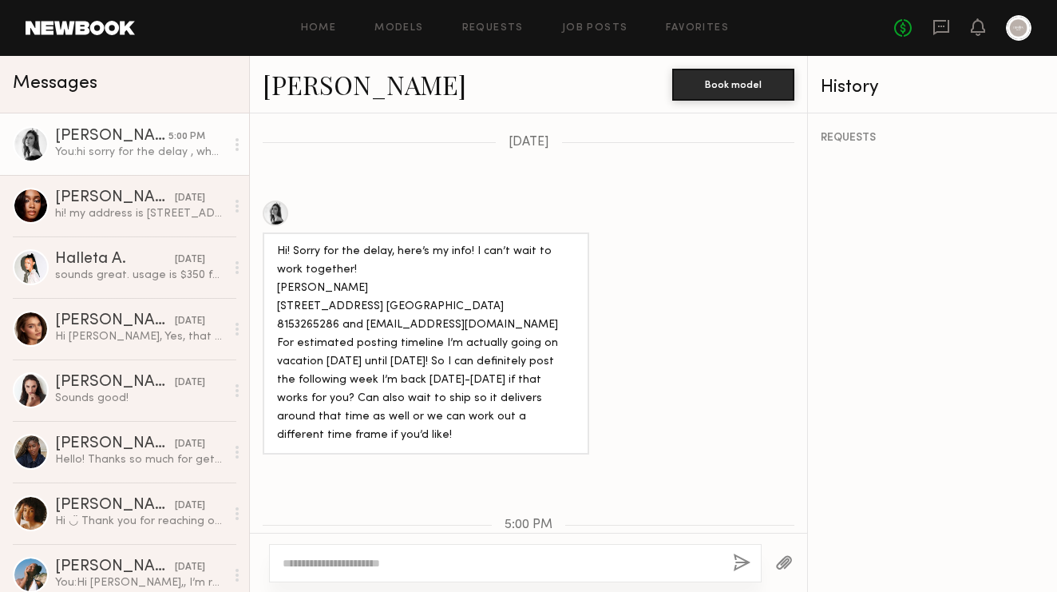
scroll to position [2271, 0]
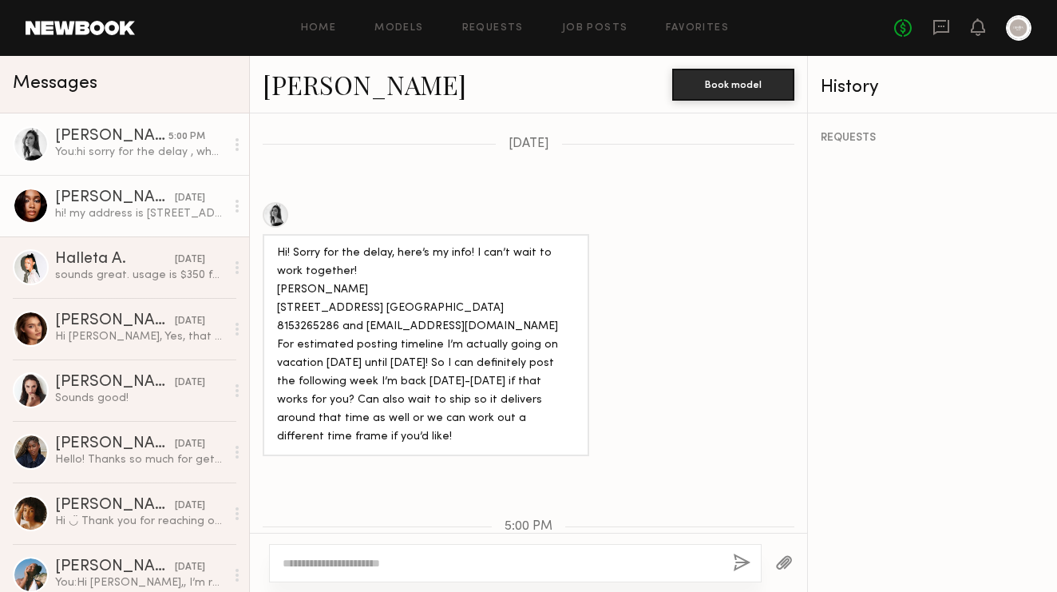
click at [117, 203] on div "Jordin W." at bounding box center [115, 198] width 120 height 16
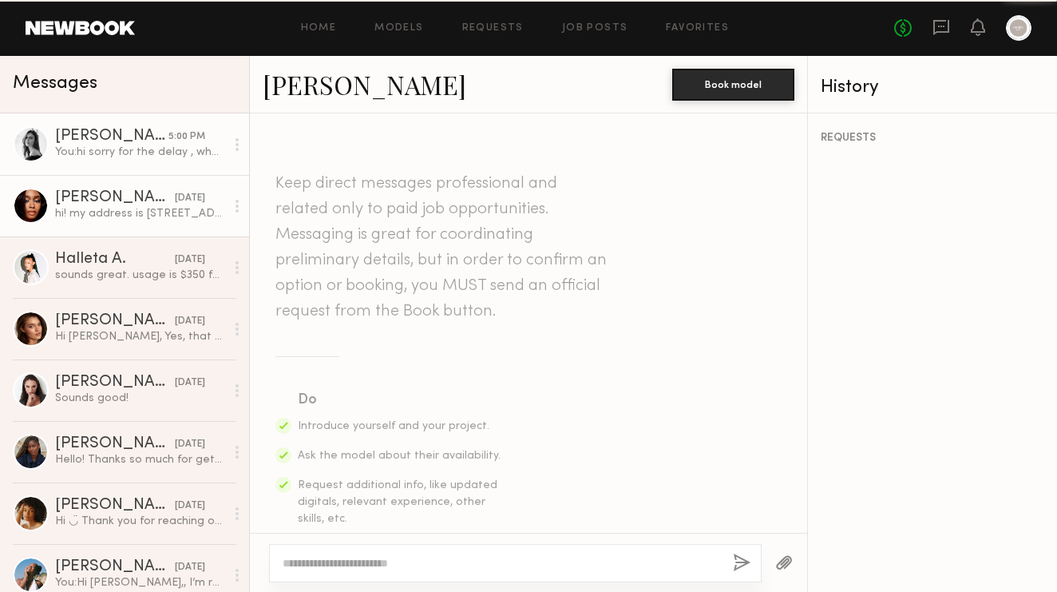
scroll to position [1819, 0]
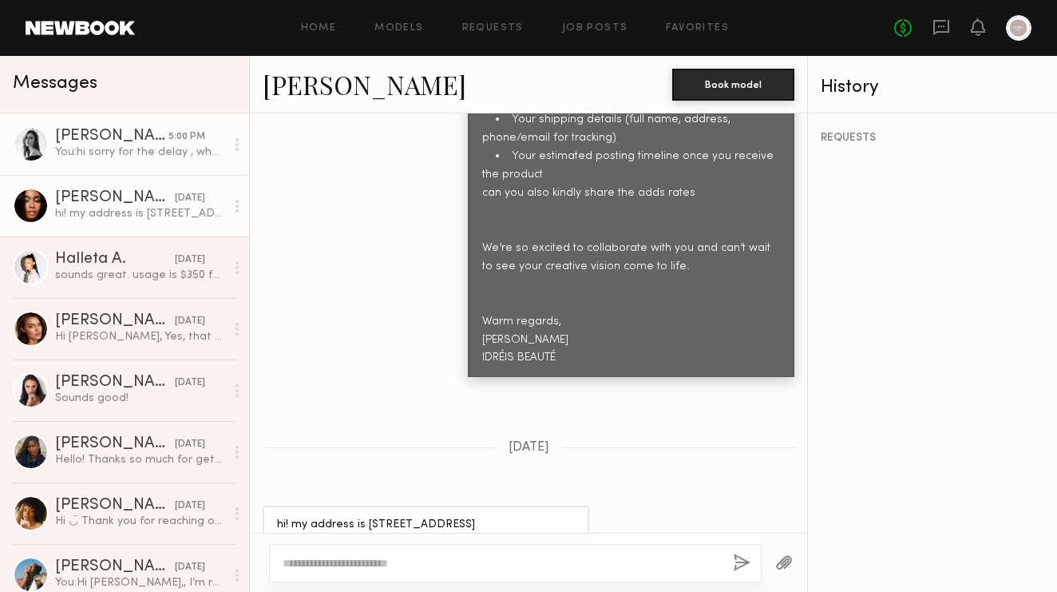
click at [125, 145] on div "You: hi sorry for the delay , what is the rate" at bounding box center [140, 152] width 170 height 15
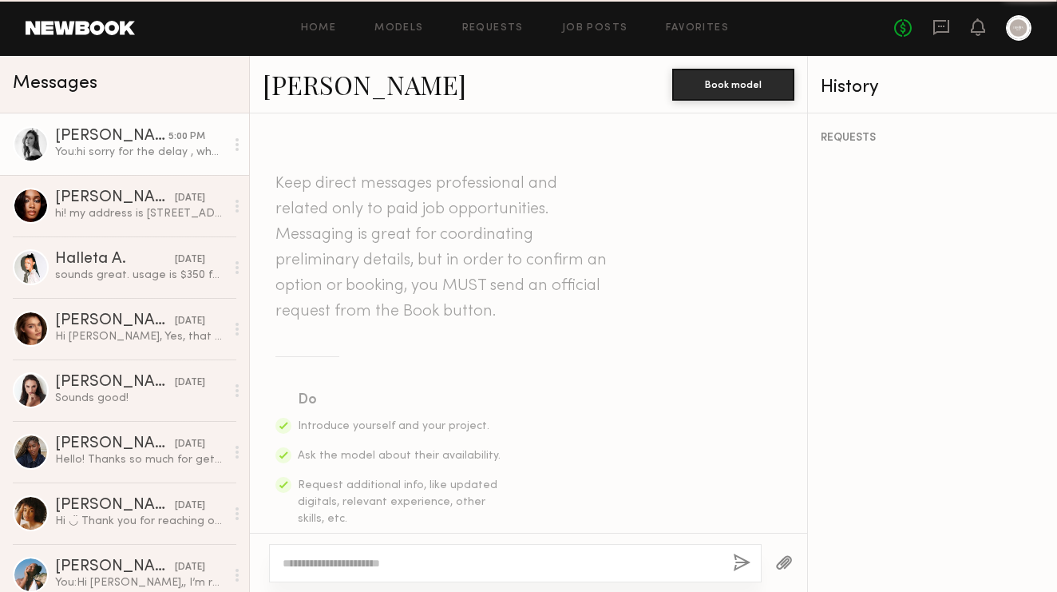
scroll to position [2271, 0]
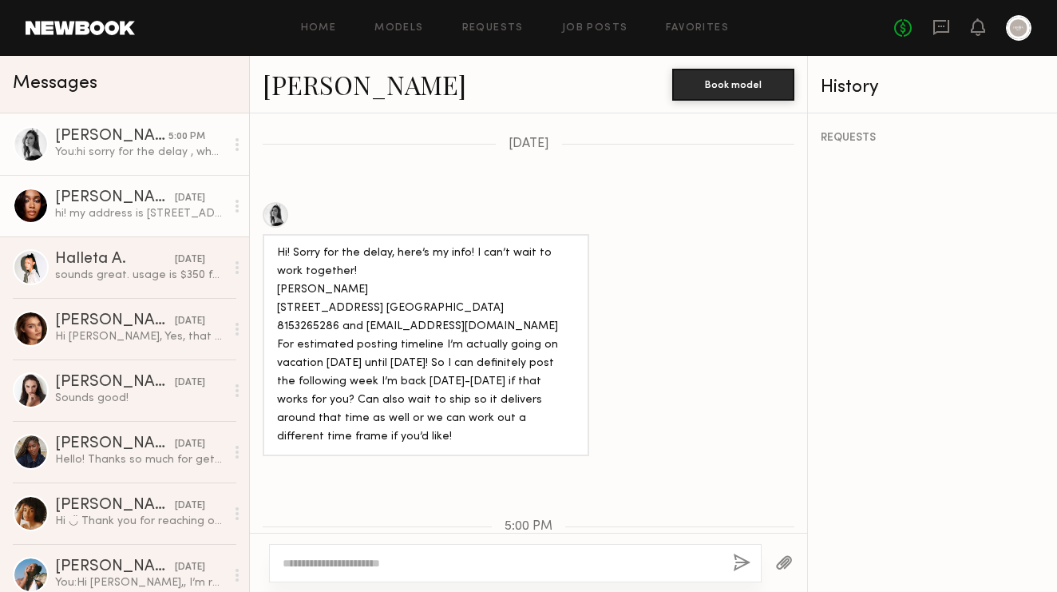
click at [126, 203] on div "Jordin W." at bounding box center [115, 198] width 120 height 16
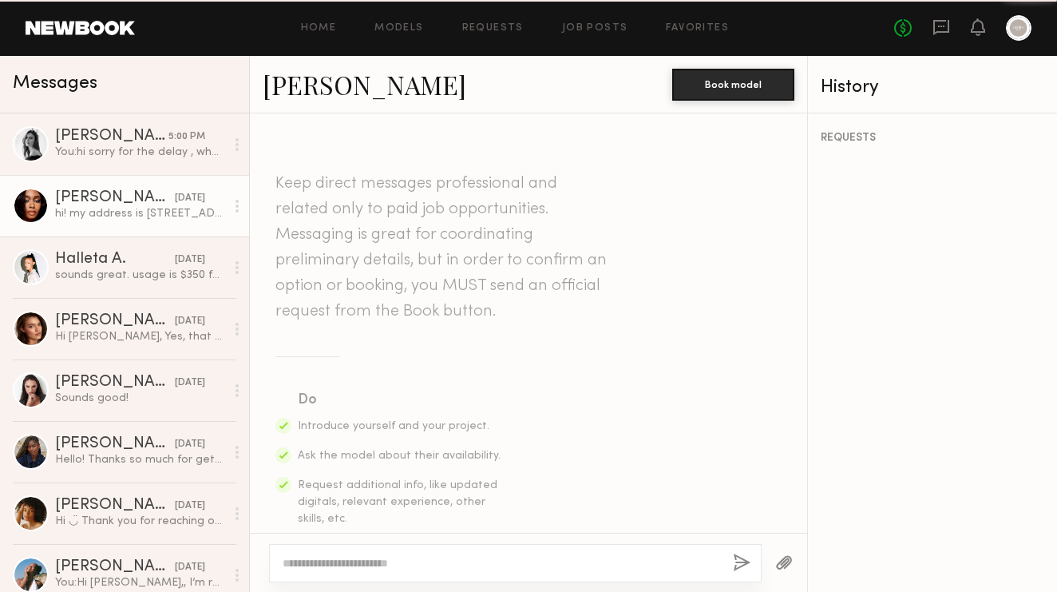
scroll to position [1819, 0]
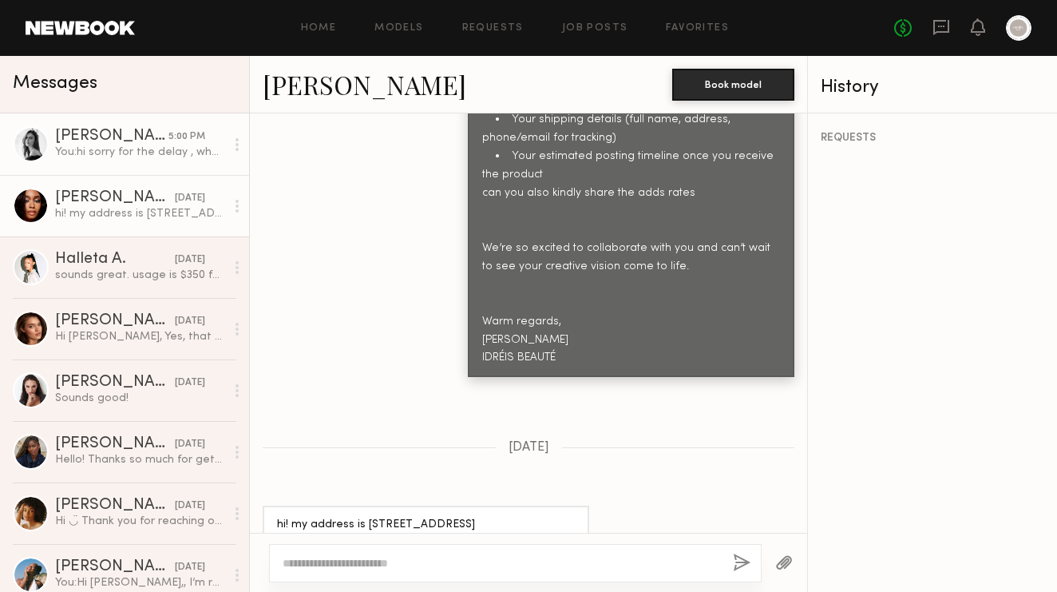
click at [134, 135] on div "Leah M." at bounding box center [111, 137] width 113 height 16
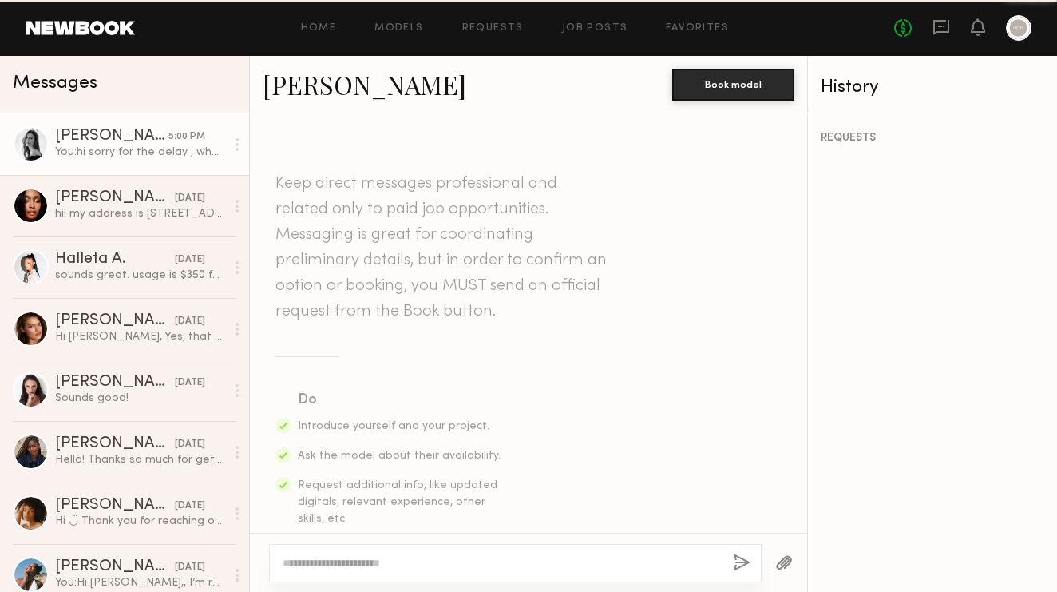
scroll to position [2271, 0]
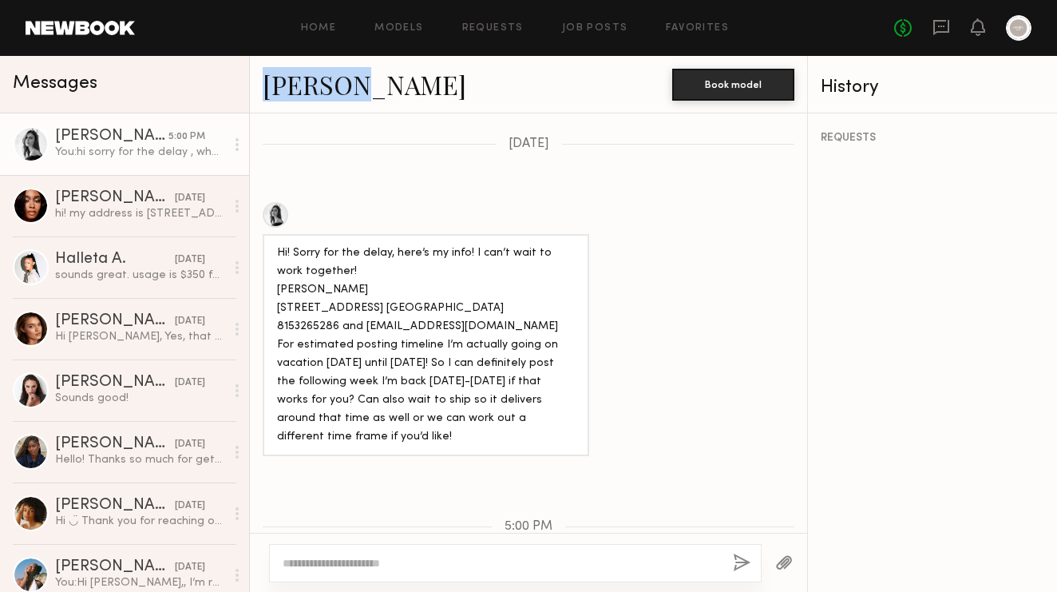
drag, startPoint x: 360, startPoint y: 82, endPoint x: 252, endPoint y: 79, distance: 108.7
click at [252, 79] on div "Leah M. Book model" at bounding box center [528, 85] width 557 height 58
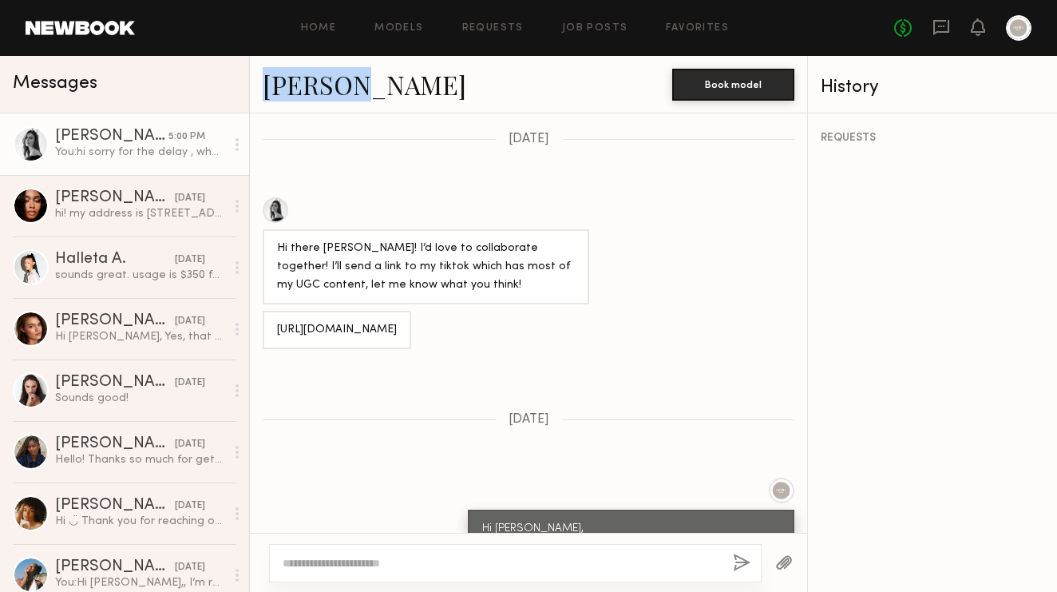
scroll to position [0, 0]
click at [305, 85] on link "Leah M." at bounding box center [365, 84] width 204 height 34
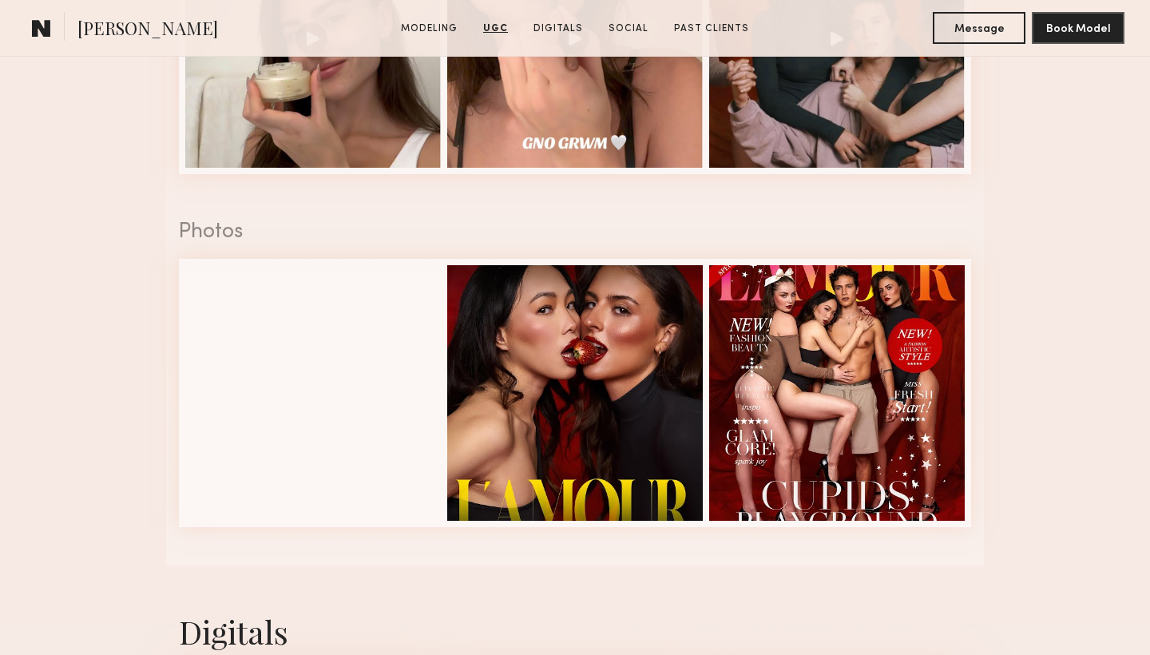
scroll to position [1524, 0]
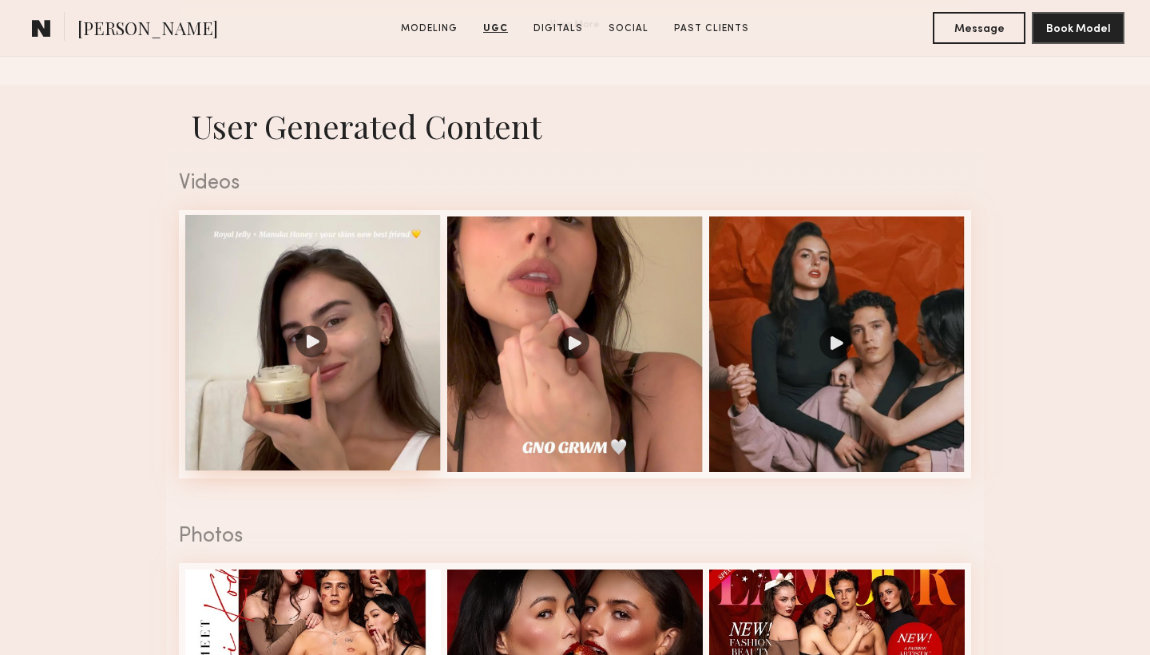
click at [310, 350] on div at bounding box center [313, 343] width 256 height 256
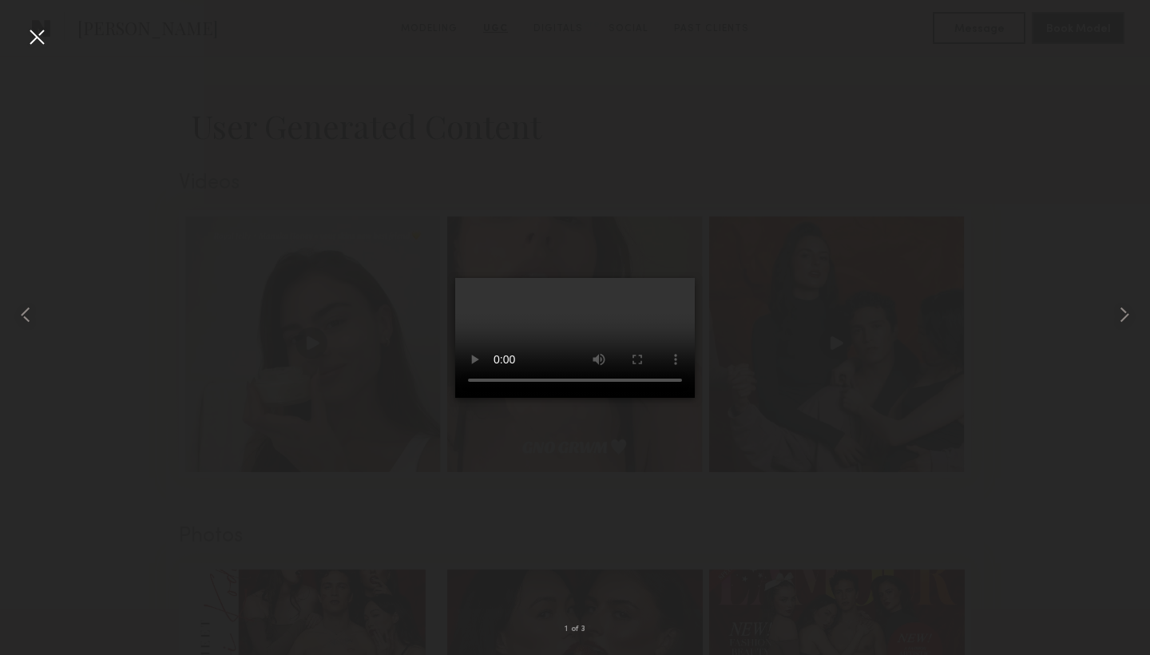
click at [39, 34] on div at bounding box center [37, 37] width 26 height 26
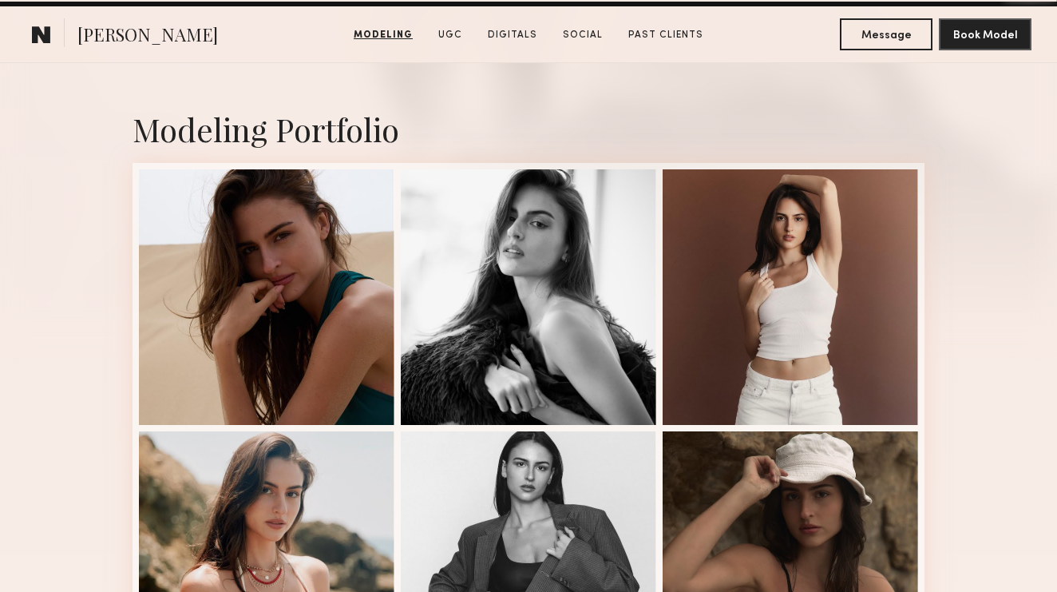
scroll to position [1546, 0]
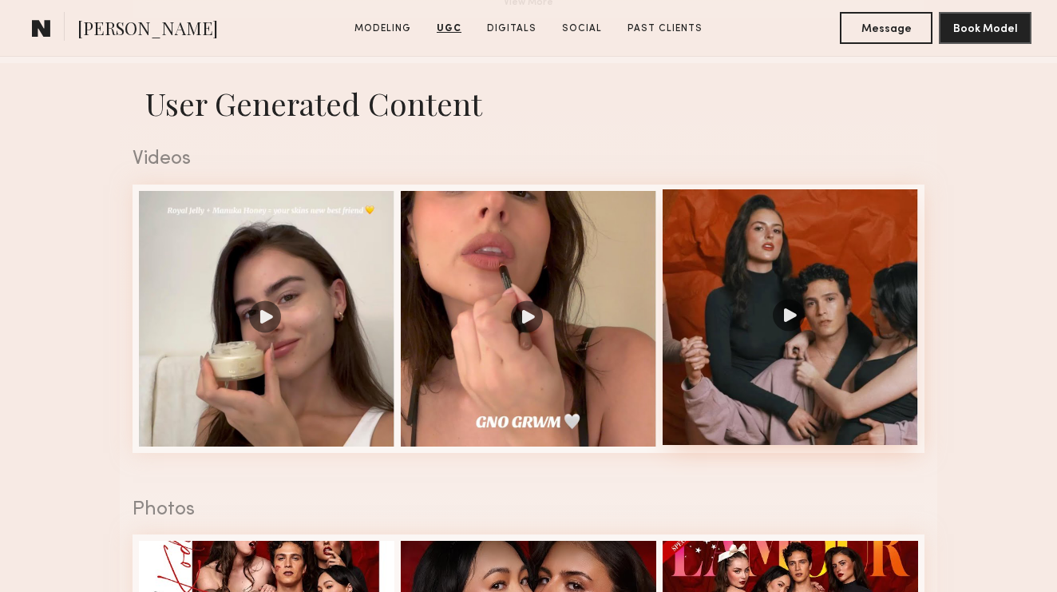
click at [795, 311] on div at bounding box center [791, 317] width 256 height 256
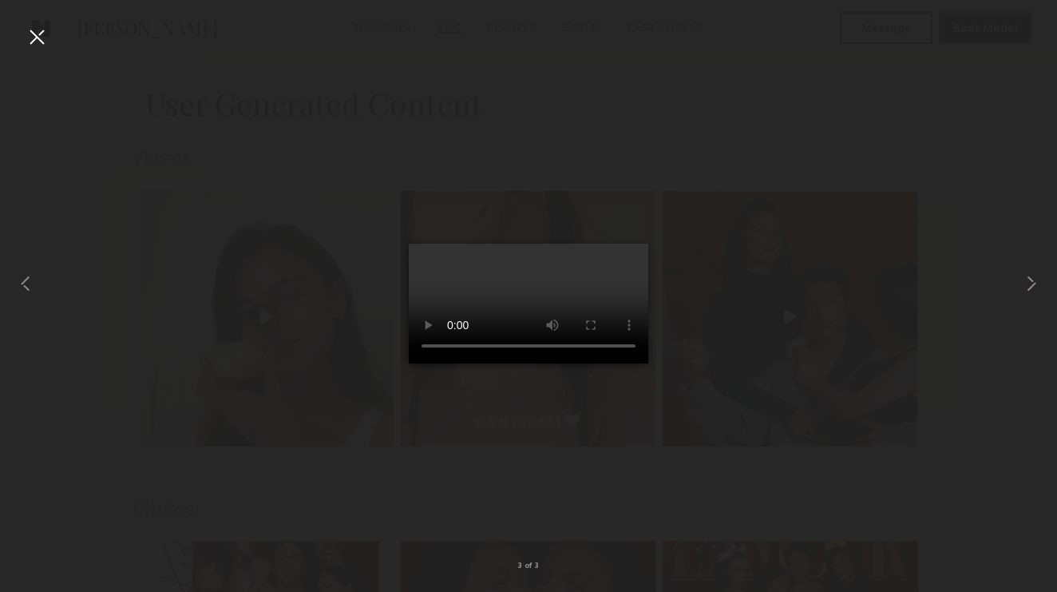
click at [413, 363] on video at bounding box center [529, 304] width 240 height 120
click at [415, 363] on video at bounding box center [529, 304] width 240 height 120
click at [418, 363] on video at bounding box center [529, 304] width 240 height 120
click at [38, 39] on div at bounding box center [37, 37] width 26 height 26
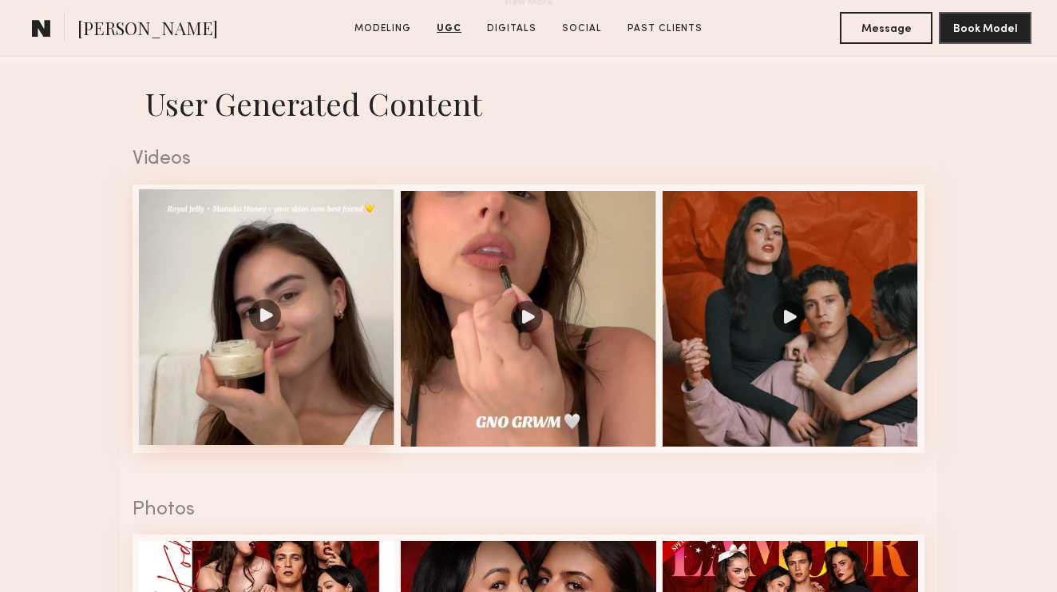
click at [276, 314] on div at bounding box center [267, 317] width 256 height 256
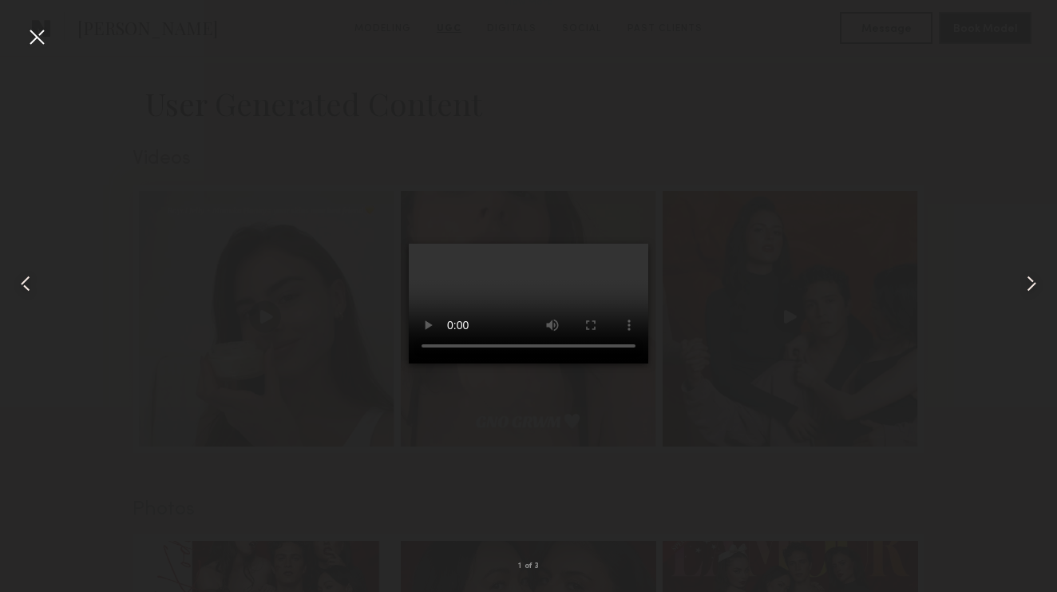
click at [33, 38] on div at bounding box center [37, 37] width 26 height 26
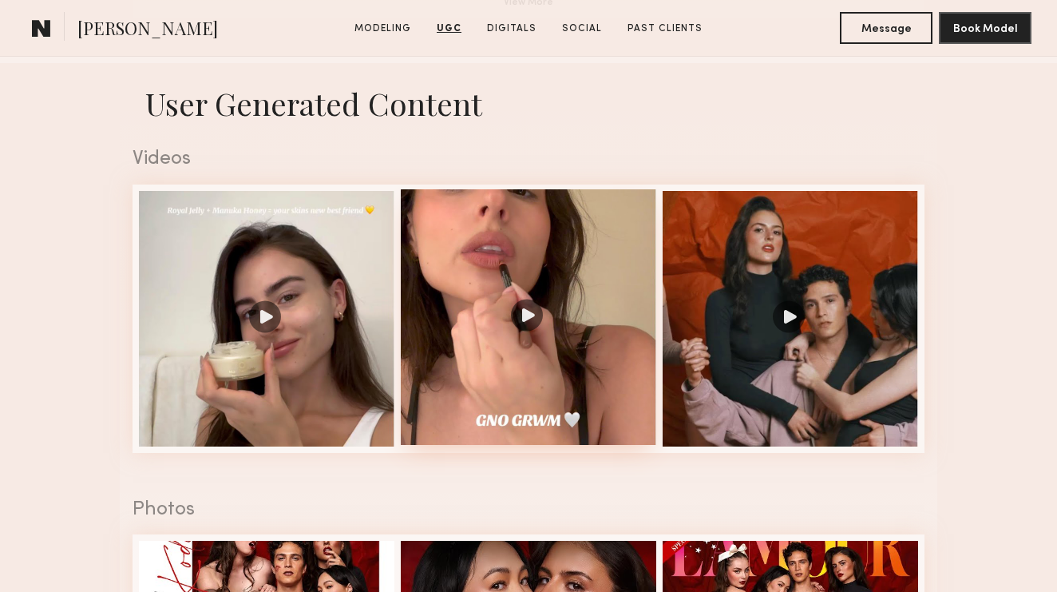
click at [522, 317] on div at bounding box center [529, 317] width 256 height 256
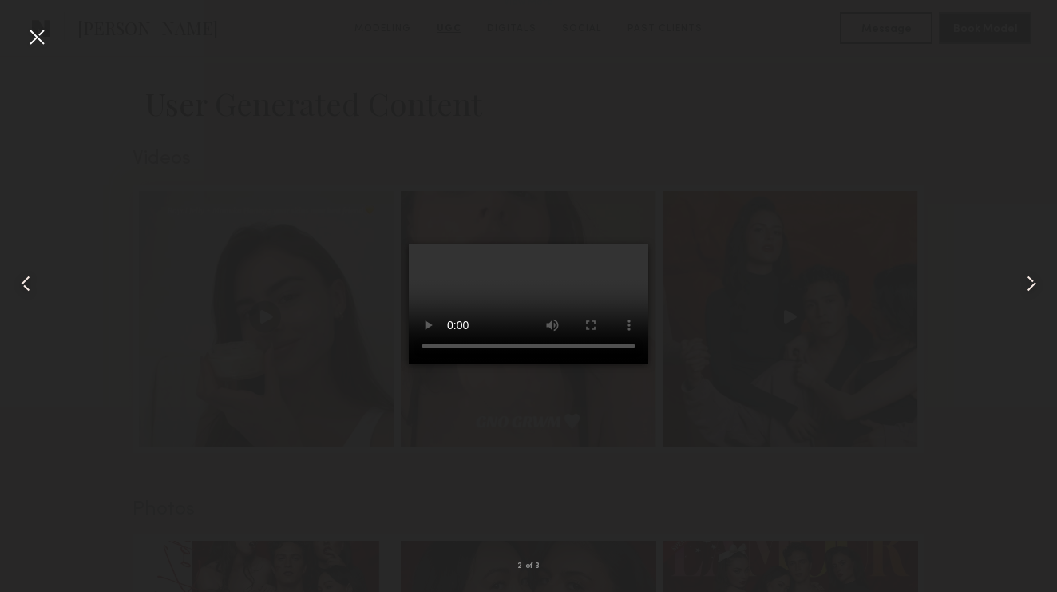
click at [45, 40] on div at bounding box center [37, 37] width 26 height 26
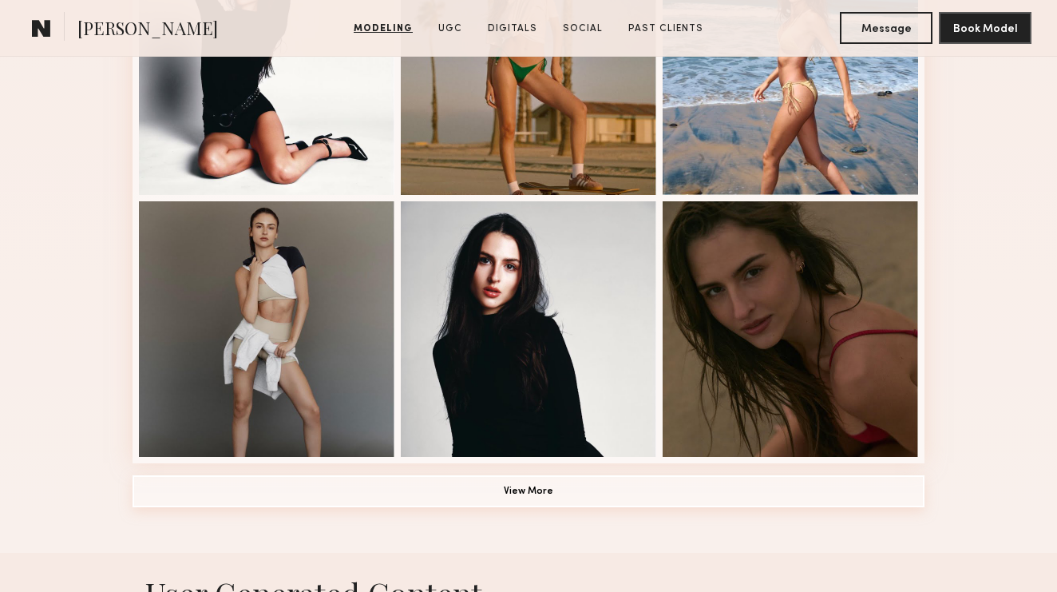
scroll to position [1051, 0]
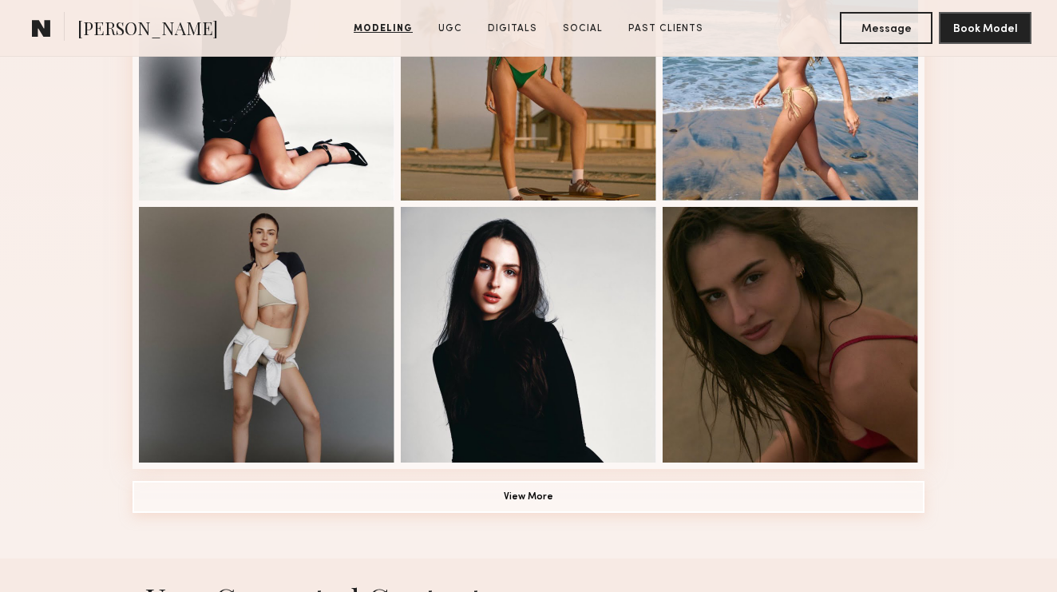
click at [307, 495] on button "View More" at bounding box center [529, 497] width 792 height 32
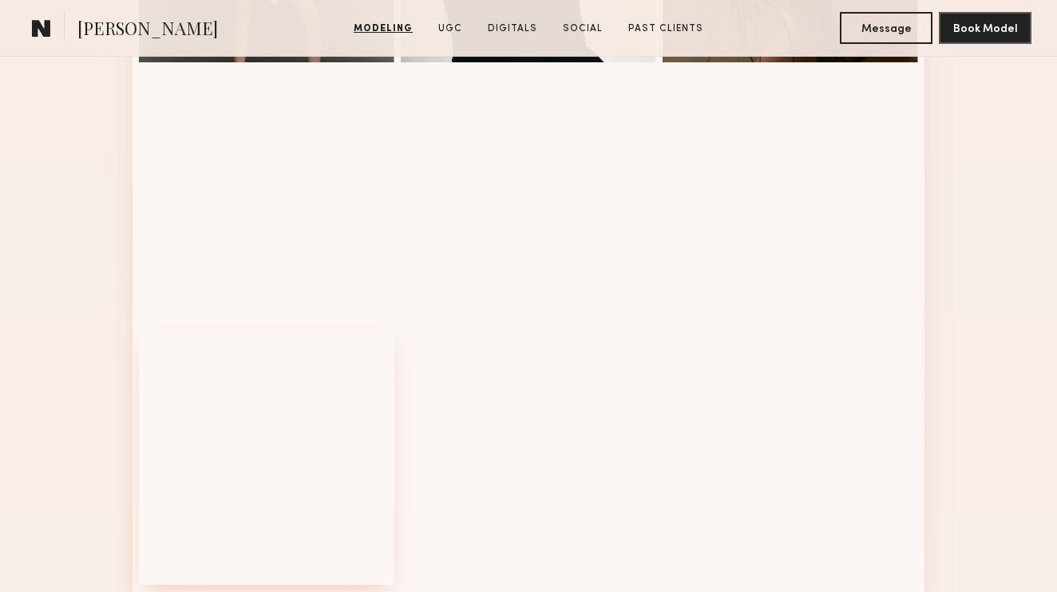
scroll to position [1454, 0]
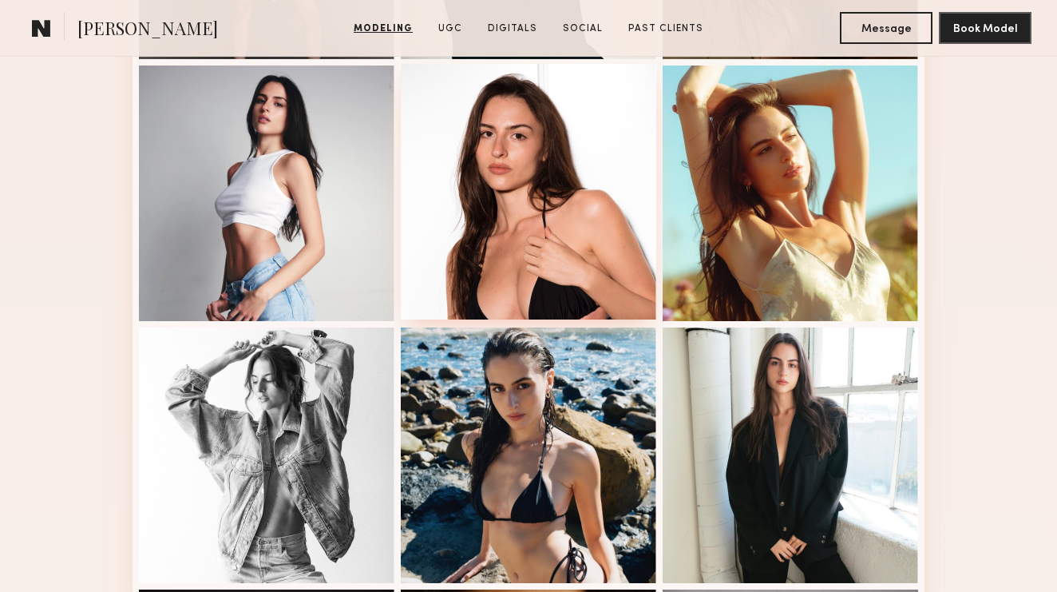
click at [494, 193] on div at bounding box center [529, 192] width 256 height 256
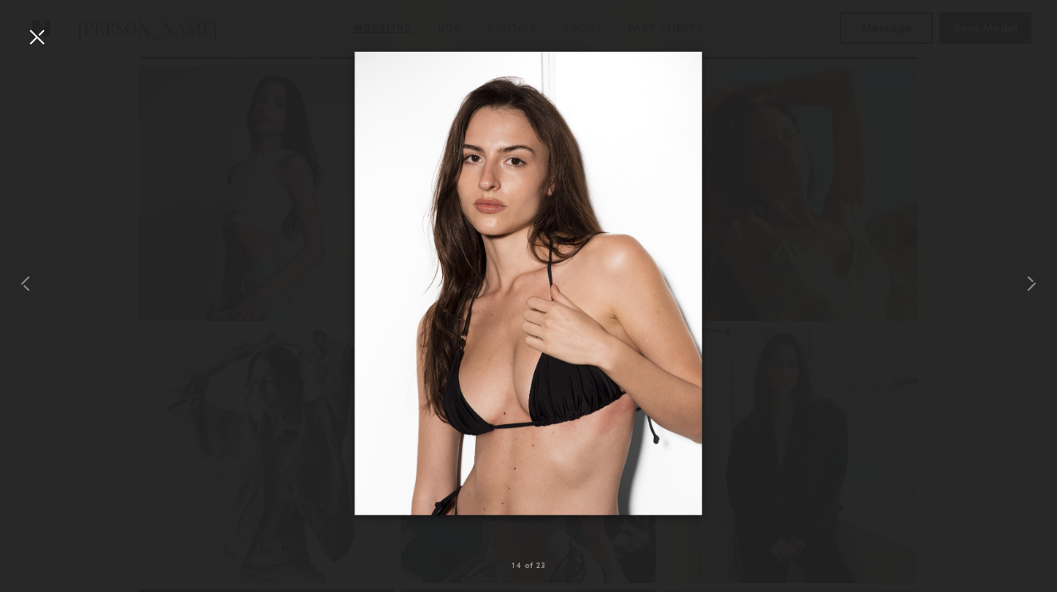
click at [42, 41] on div at bounding box center [37, 37] width 26 height 26
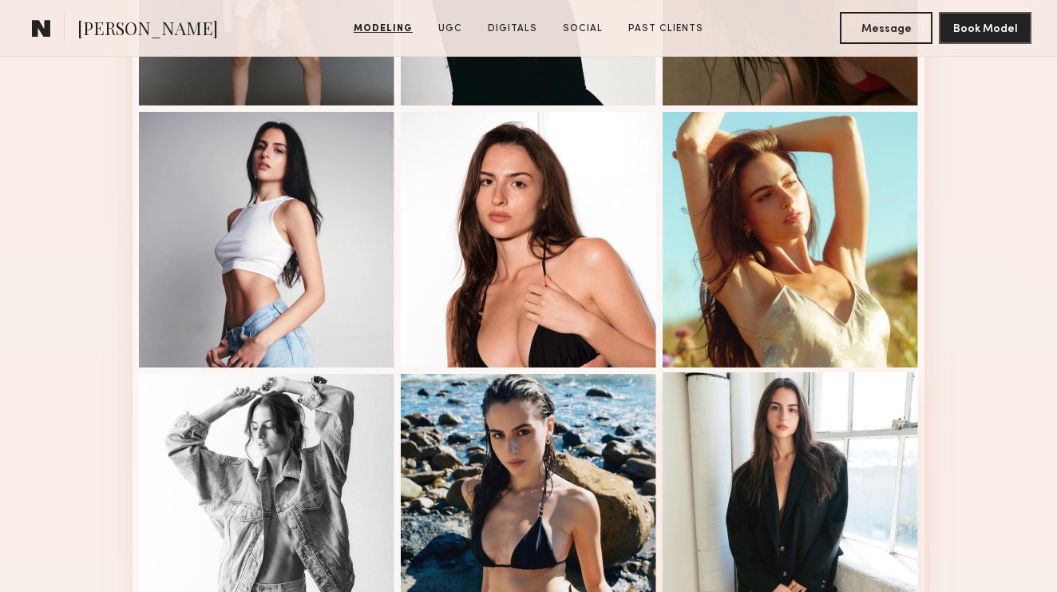
scroll to position [1285, 0]
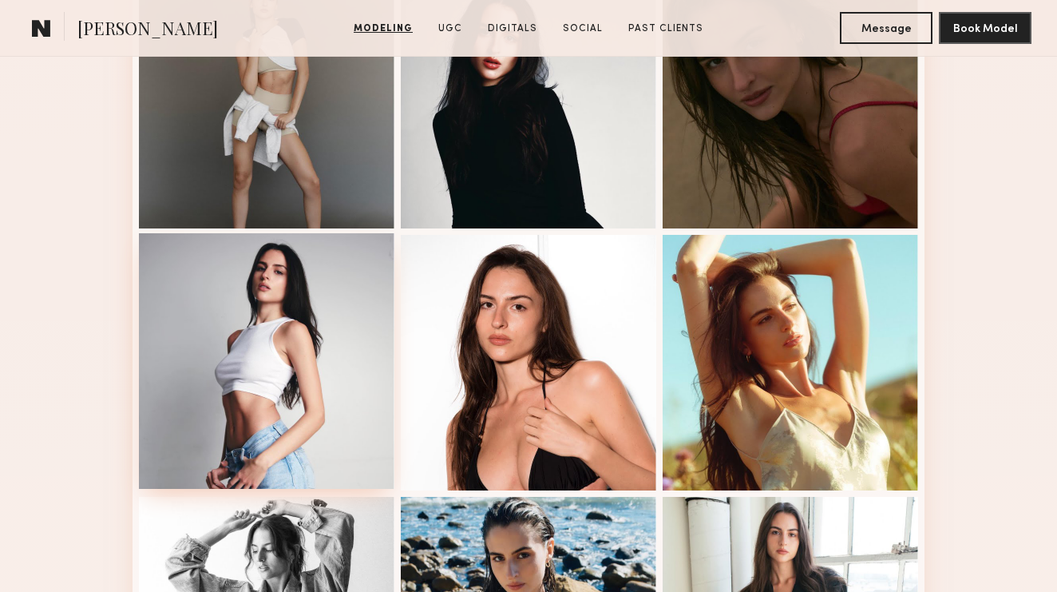
click at [363, 414] on div at bounding box center [267, 361] width 256 height 256
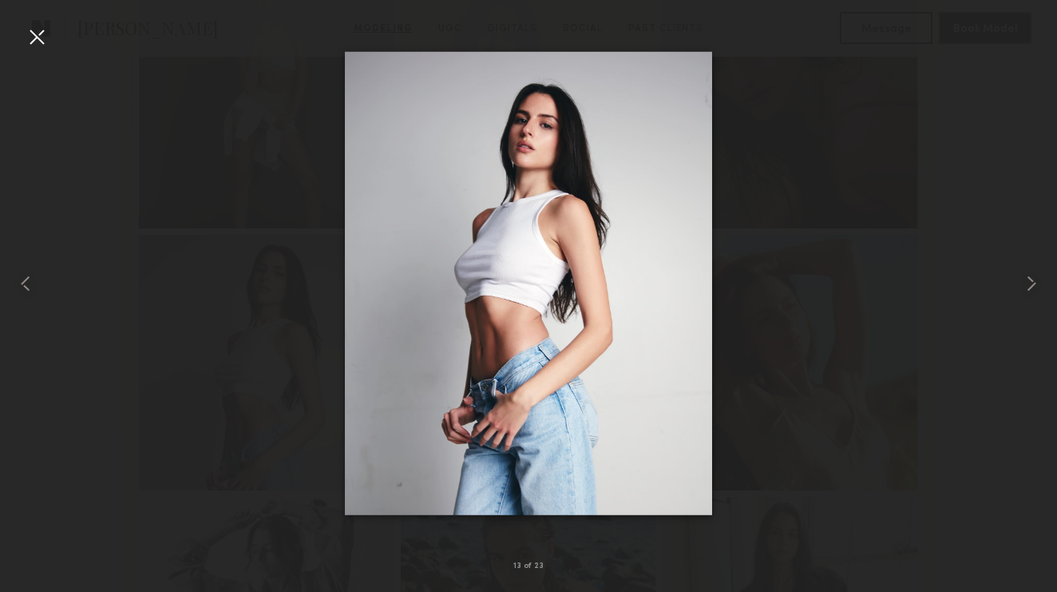
click at [42, 43] on div at bounding box center [37, 37] width 26 height 26
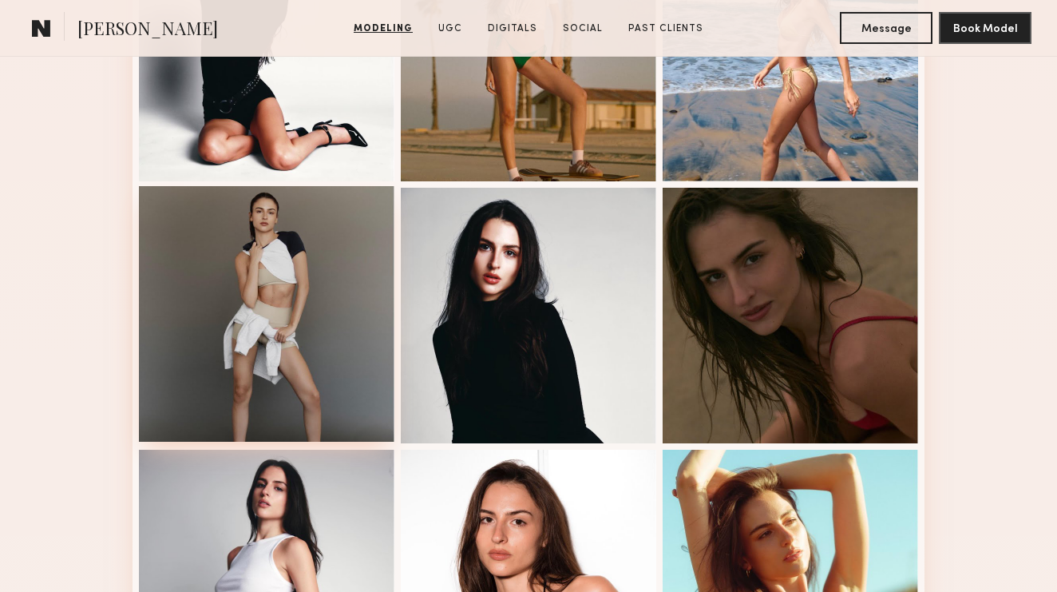
scroll to position [894, 0]
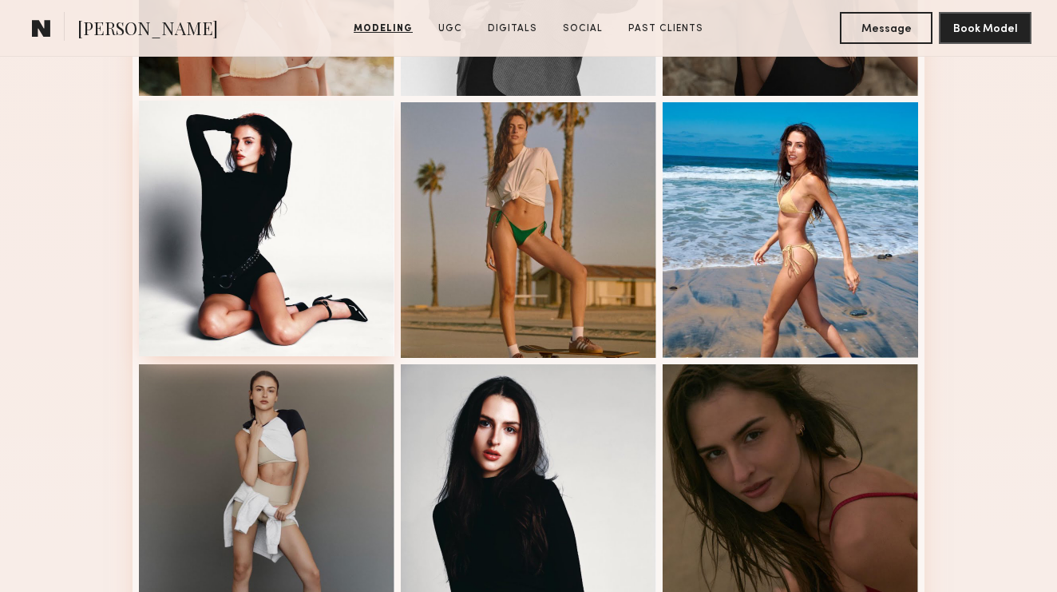
click at [244, 275] on div at bounding box center [267, 229] width 256 height 256
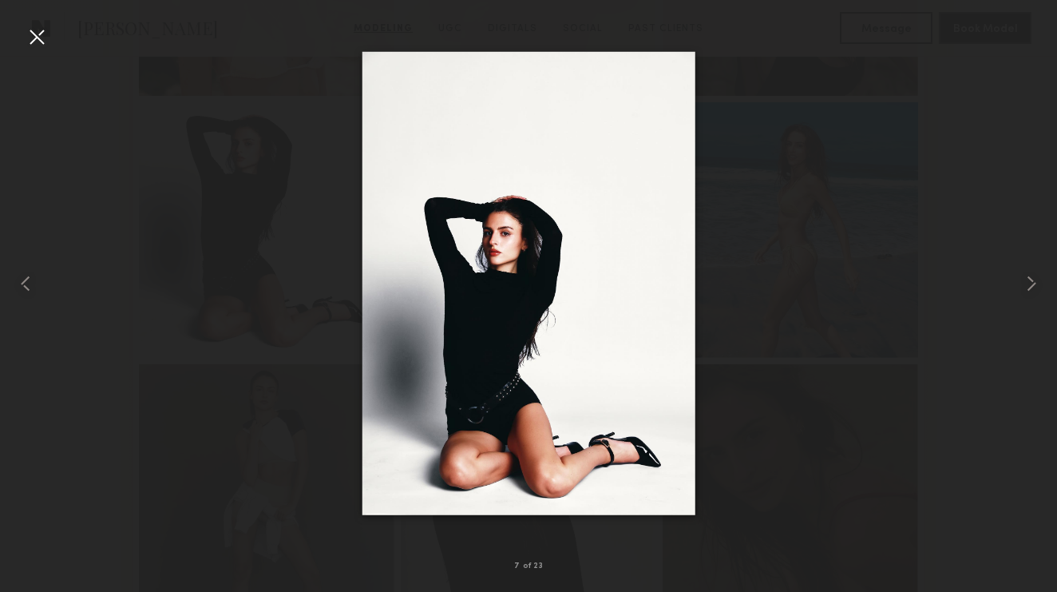
click at [30, 38] on div at bounding box center [37, 37] width 26 height 26
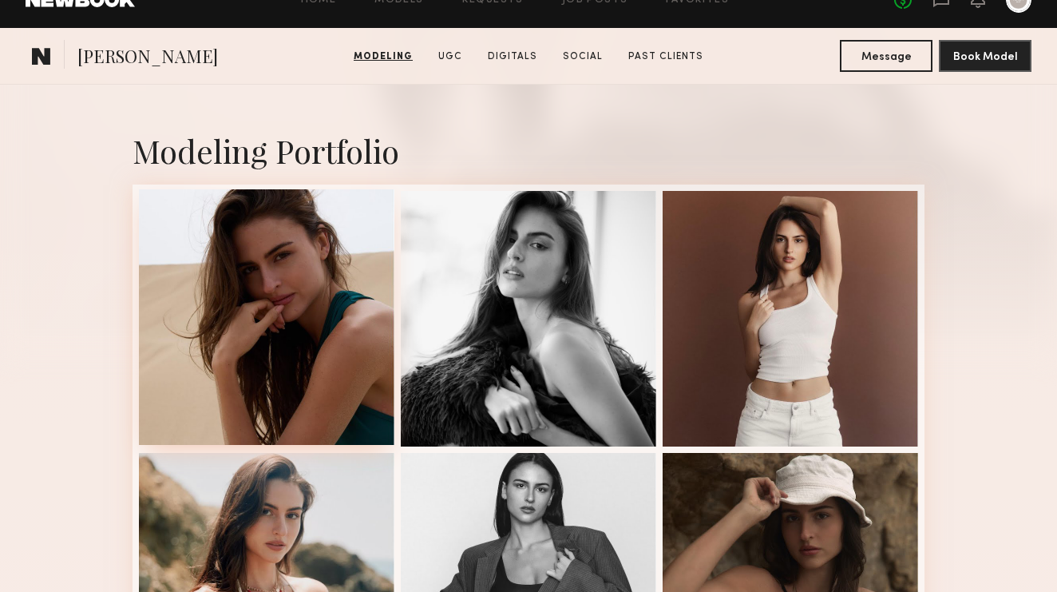
scroll to position [312, 0]
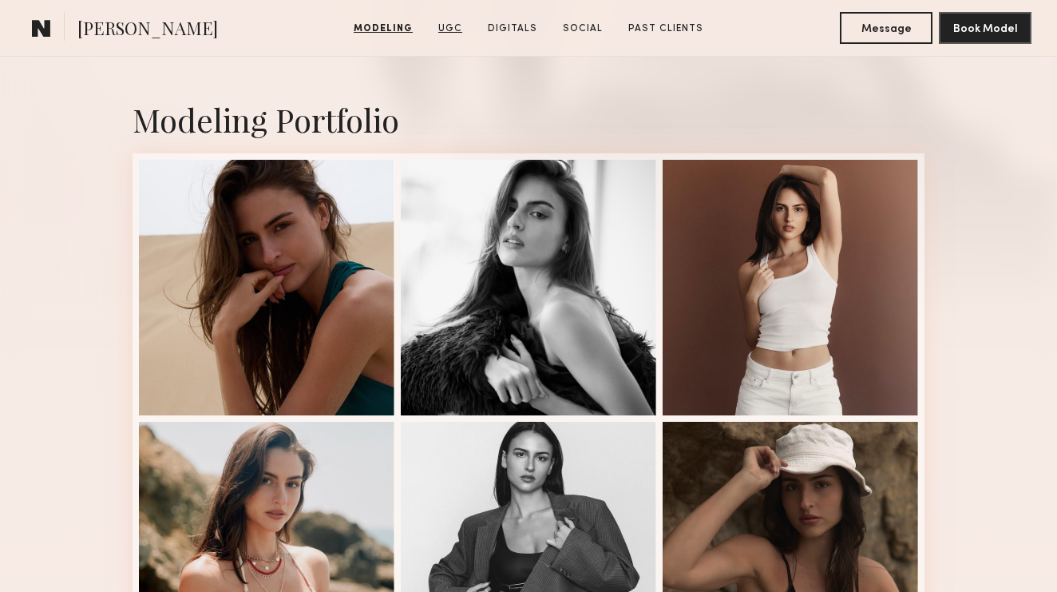
click at [451, 35] on link "UGC" at bounding box center [450, 29] width 37 height 14
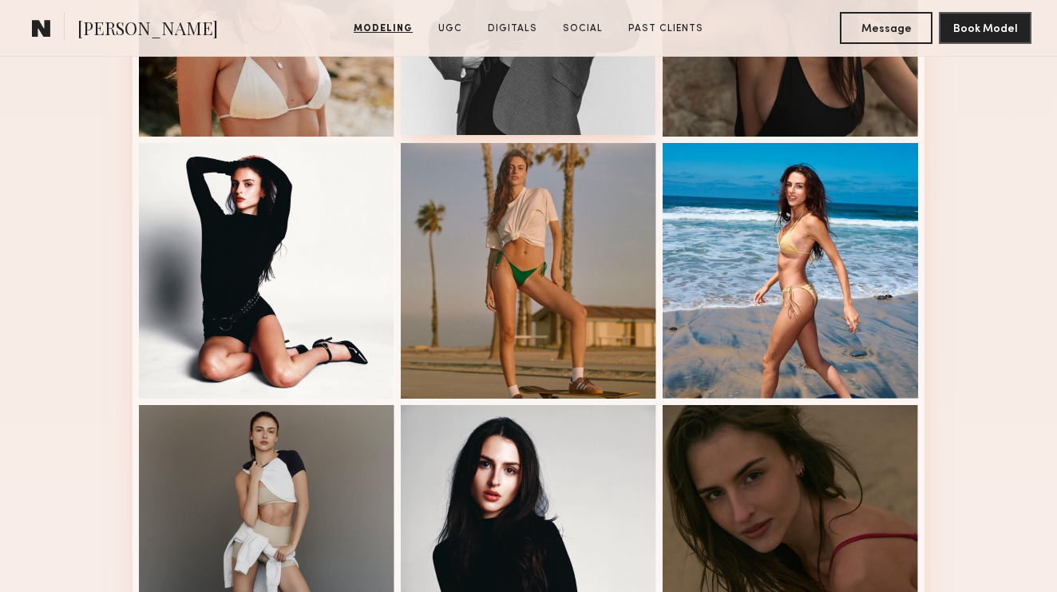
scroll to position [115, 0]
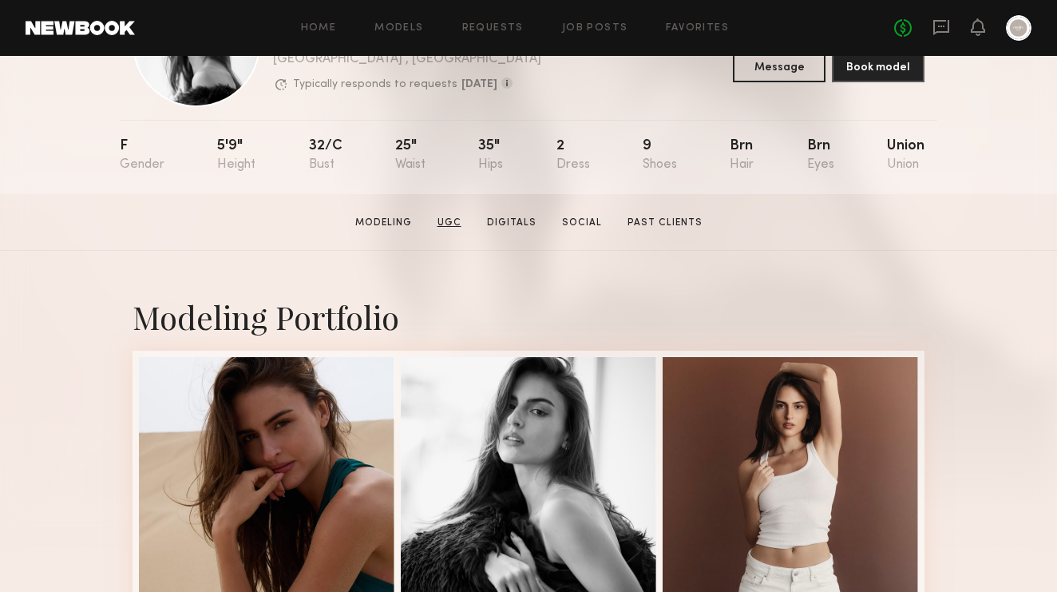
click at [459, 226] on link "UGC" at bounding box center [449, 223] width 37 height 14
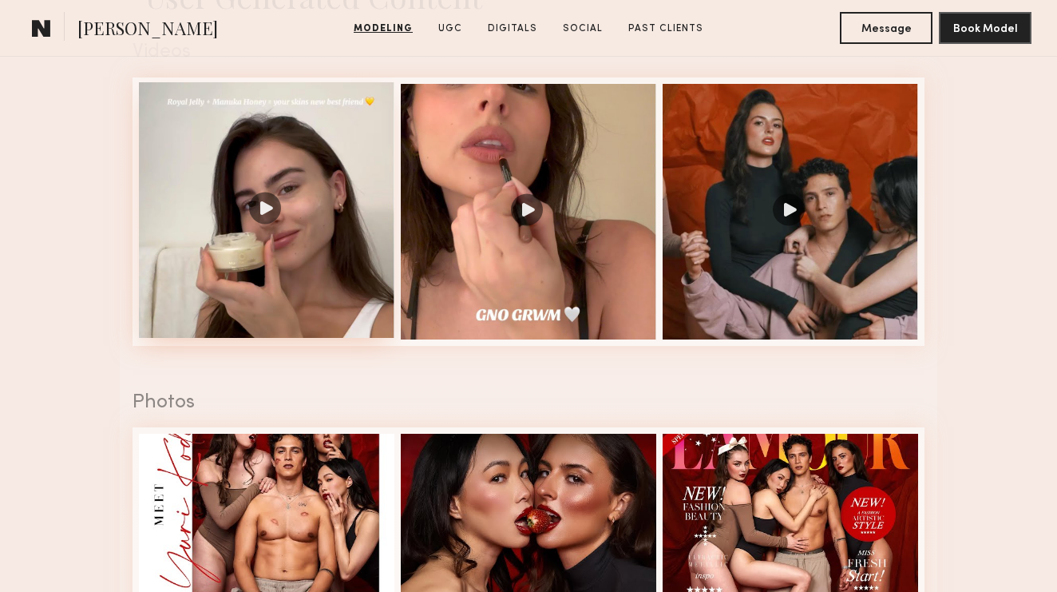
scroll to position [2657, 0]
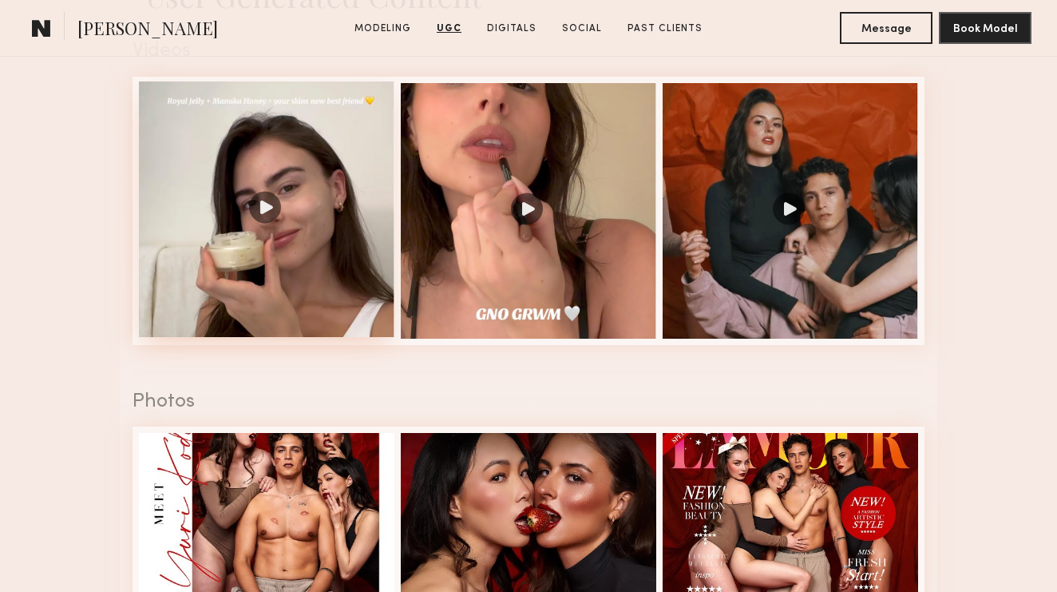
click at [265, 213] on div at bounding box center [267, 209] width 256 height 256
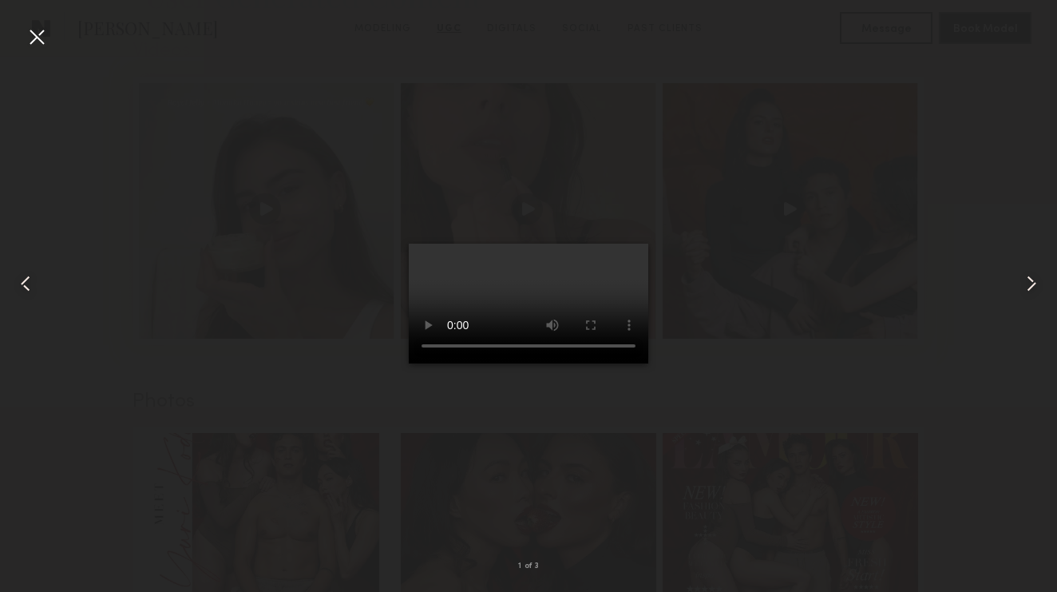
click at [41, 39] on div at bounding box center [37, 37] width 26 height 26
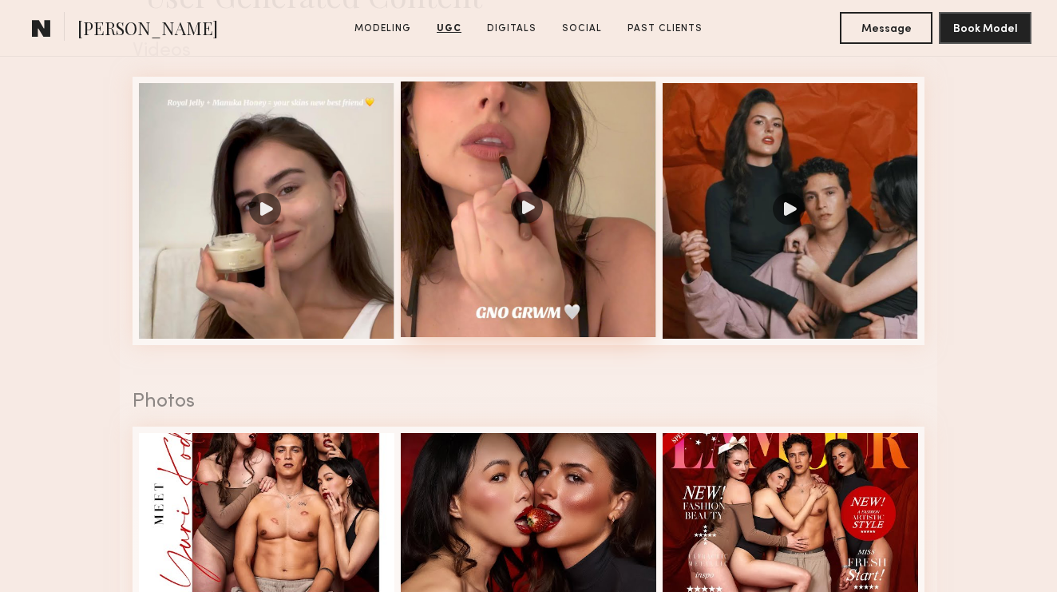
click at [527, 213] on div at bounding box center [529, 209] width 256 height 256
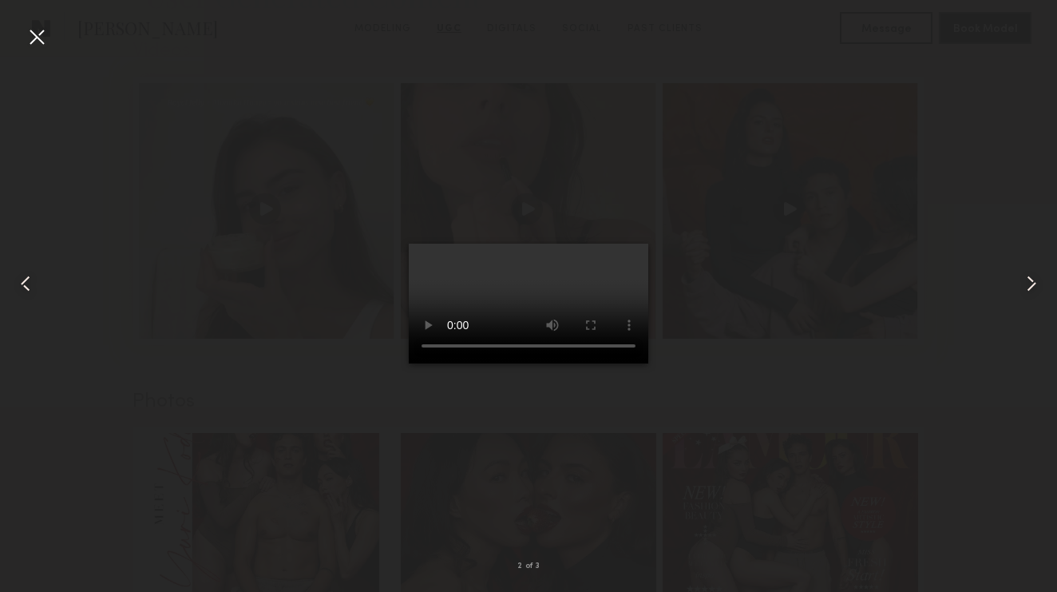
click at [51, 35] on div at bounding box center [528, 283] width 1057 height 515
click at [41, 38] on div at bounding box center [37, 37] width 26 height 26
